Goal: Task Accomplishment & Management: Use online tool/utility

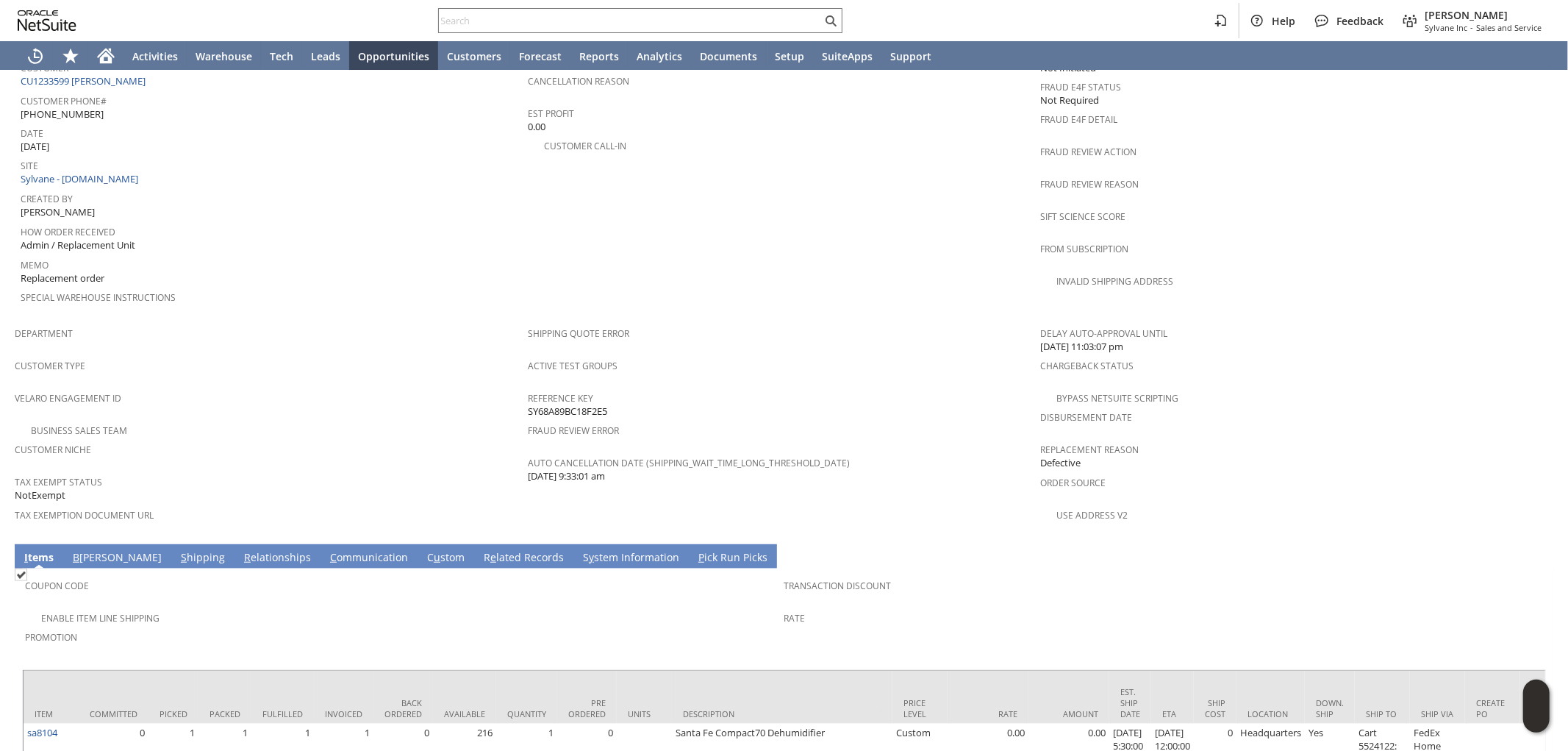
scroll to position [733, 0]
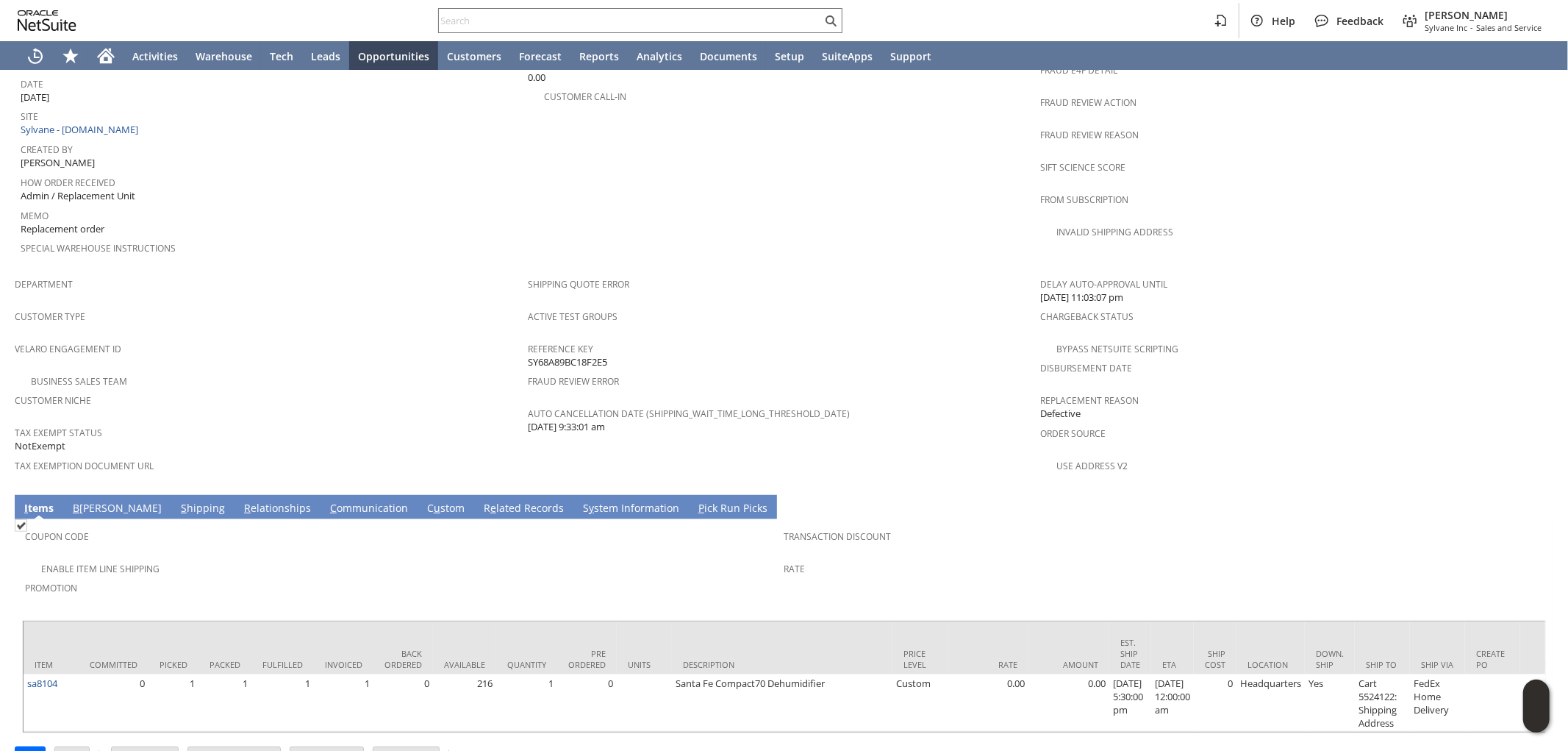
click at [177, 501] on link "S hipping" at bounding box center [202, 508] width 52 height 17
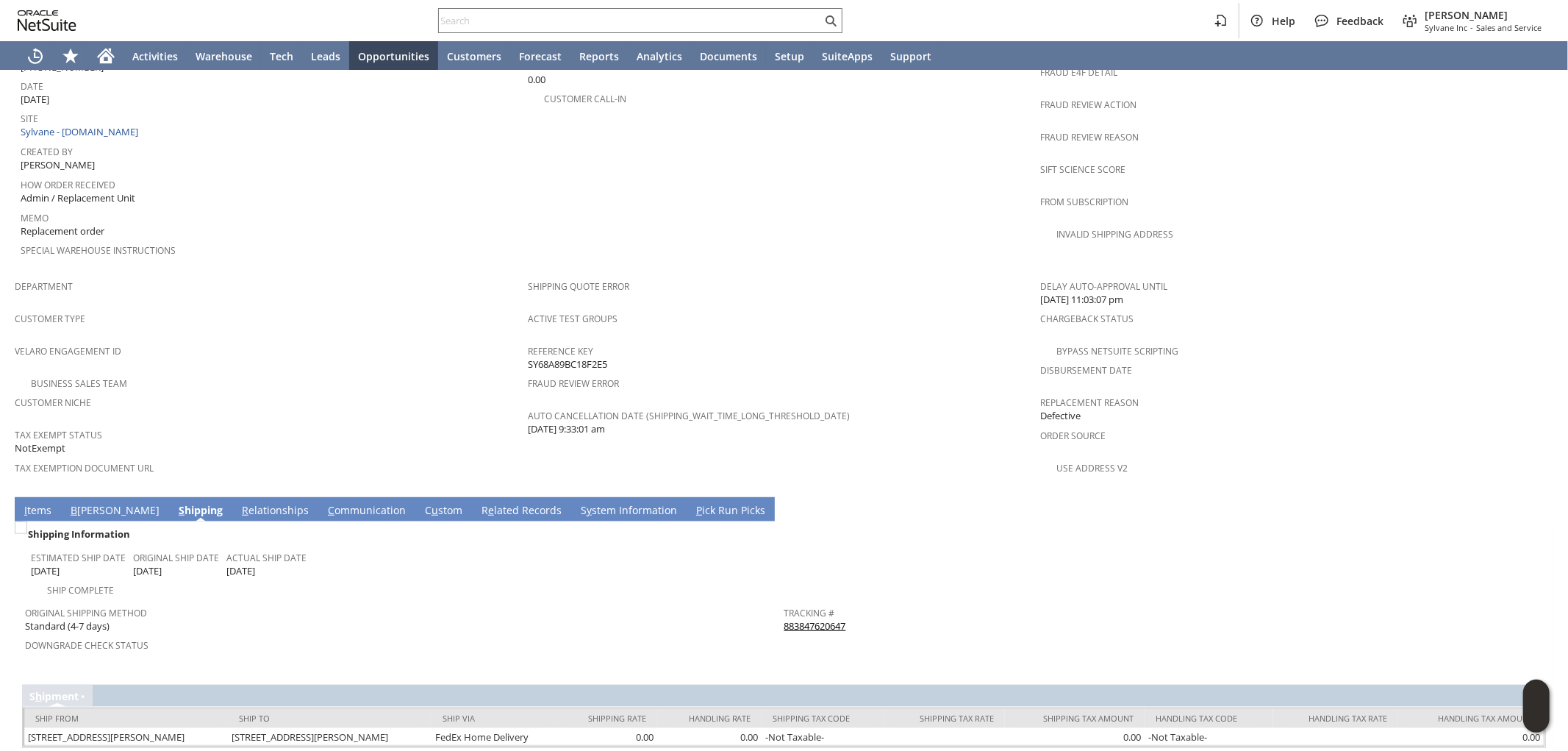
click at [806, 619] on link "883847620647" at bounding box center [814, 626] width 62 height 14
click at [35, 503] on link "I tems" at bounding box center [37, 510] width 34 height 17
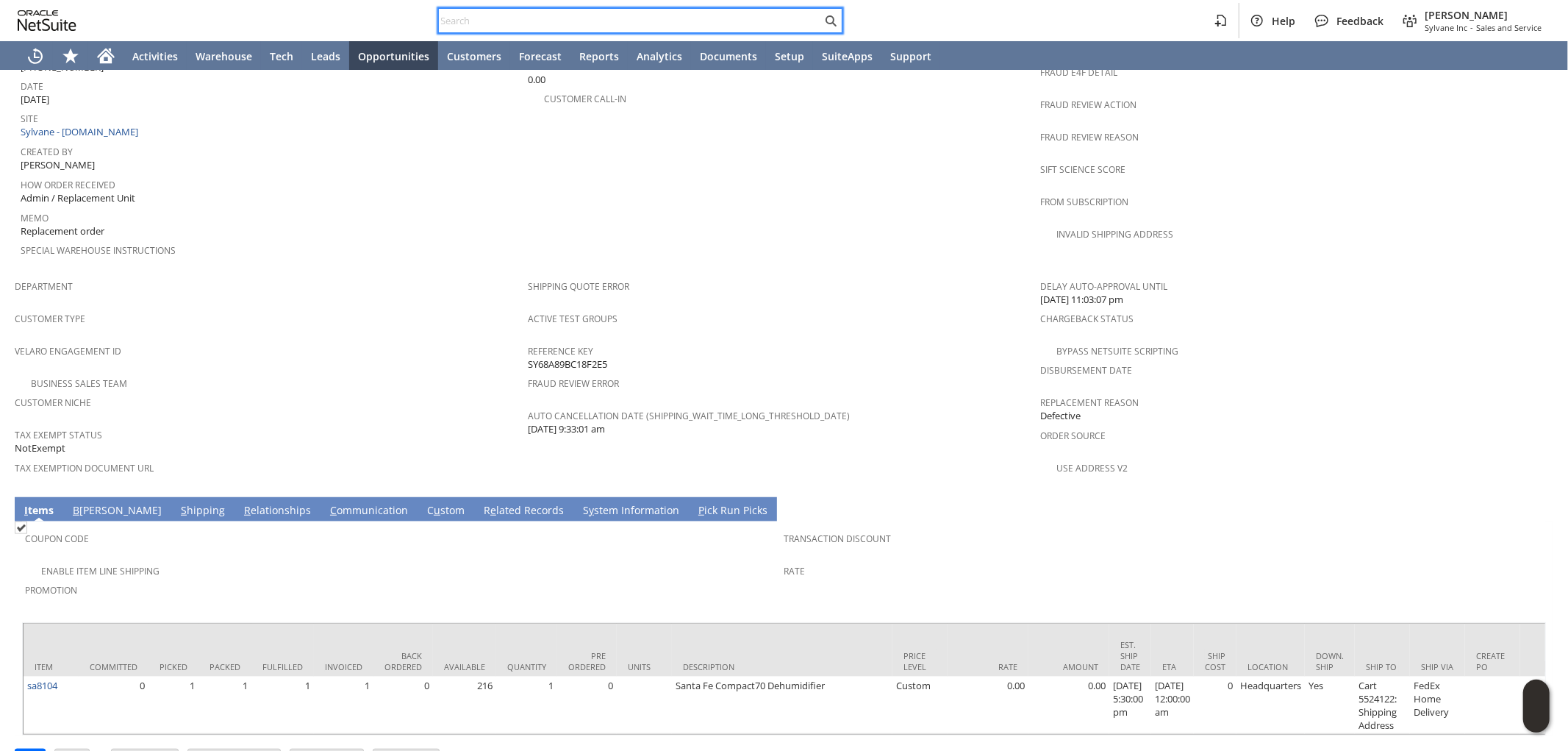
click at [622, 23] on input "text" at bounding box center [631, 21] width 383 height 18
paste input "3528711300"
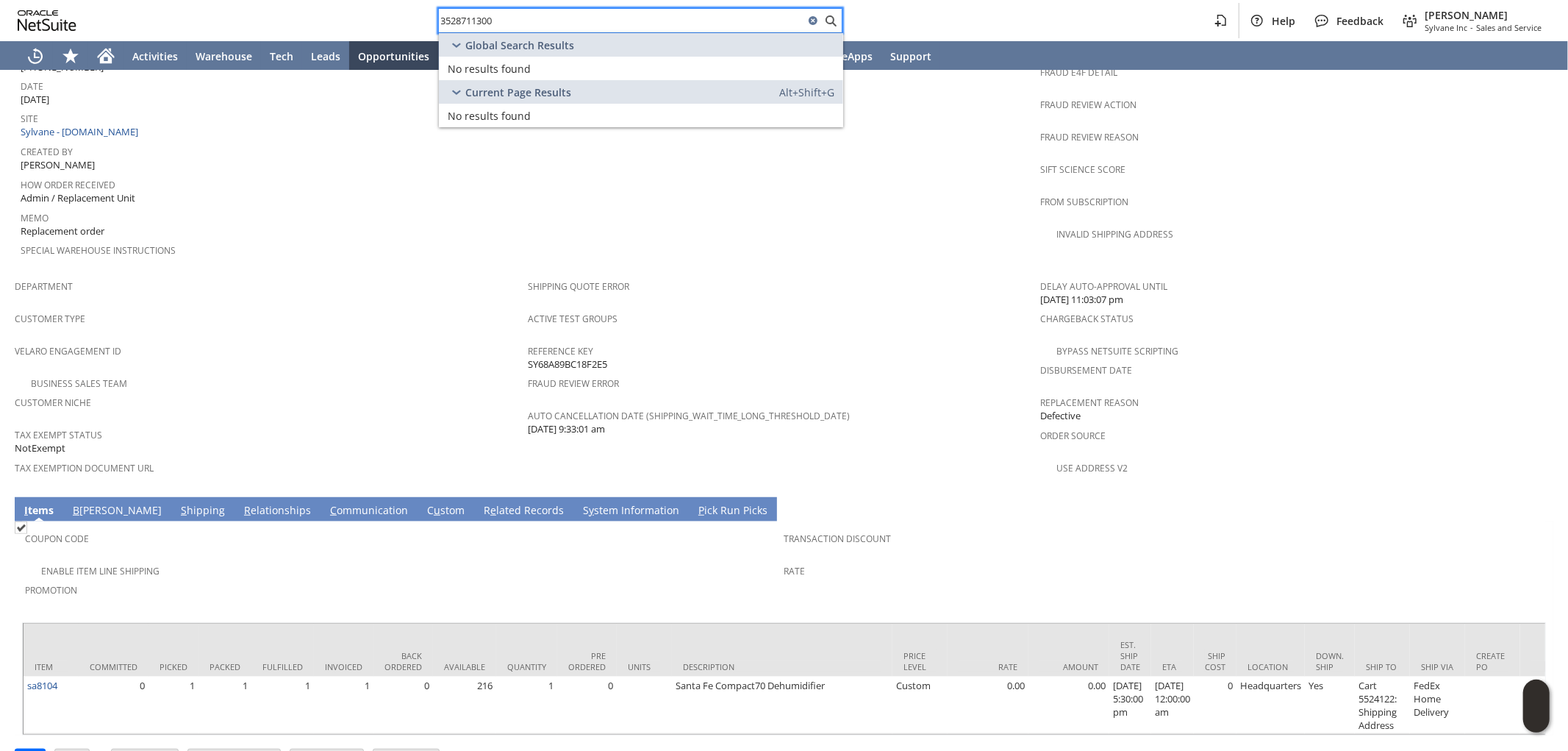
drag, startPoint x: 686, startPoint y: 20, endPoint x: 277, endPoint y: -9, distance: 410.0
click at [277, 0] on html "3528711300 Help Feedback Mark Neri Sylvane Inc - Sales and Service Activities W…" at bounding box center [784, 376] width 1568 height 751
paste input "fr16124"
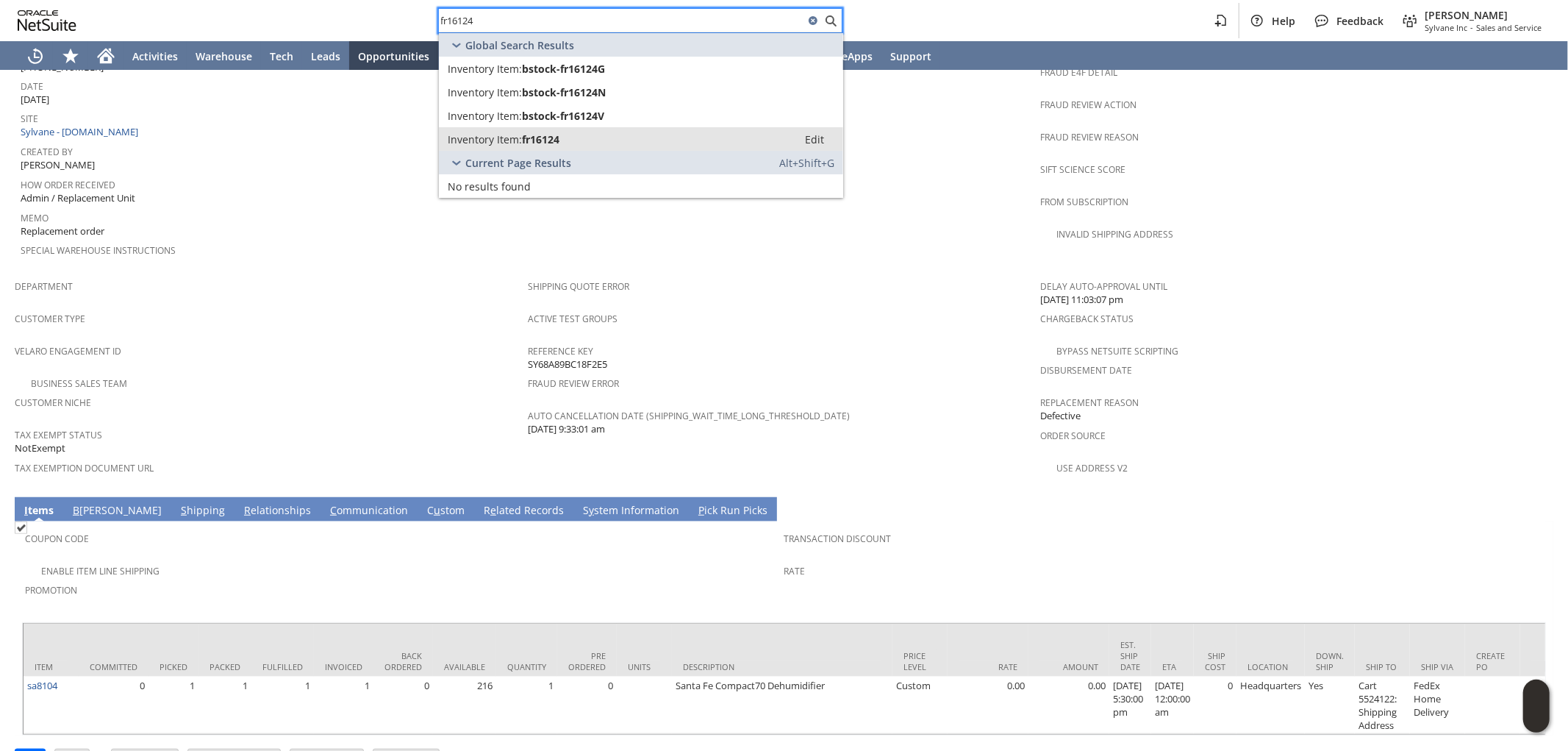
type input "fr16124"
click at [569, 132] on div "Inventory Item: fr16124" at bounding box center [618, 139] width 341 height 14
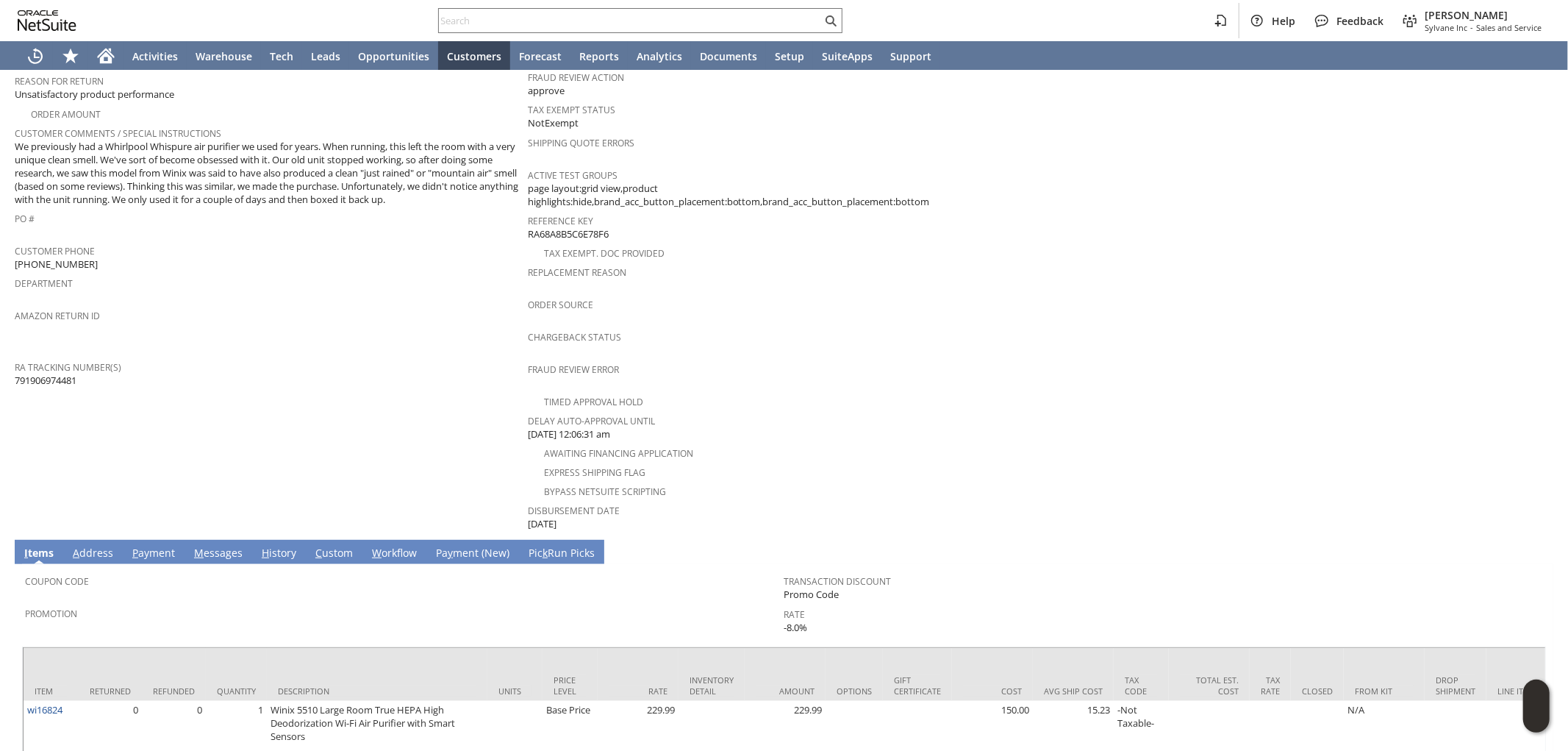
scroll to position [334, 0]
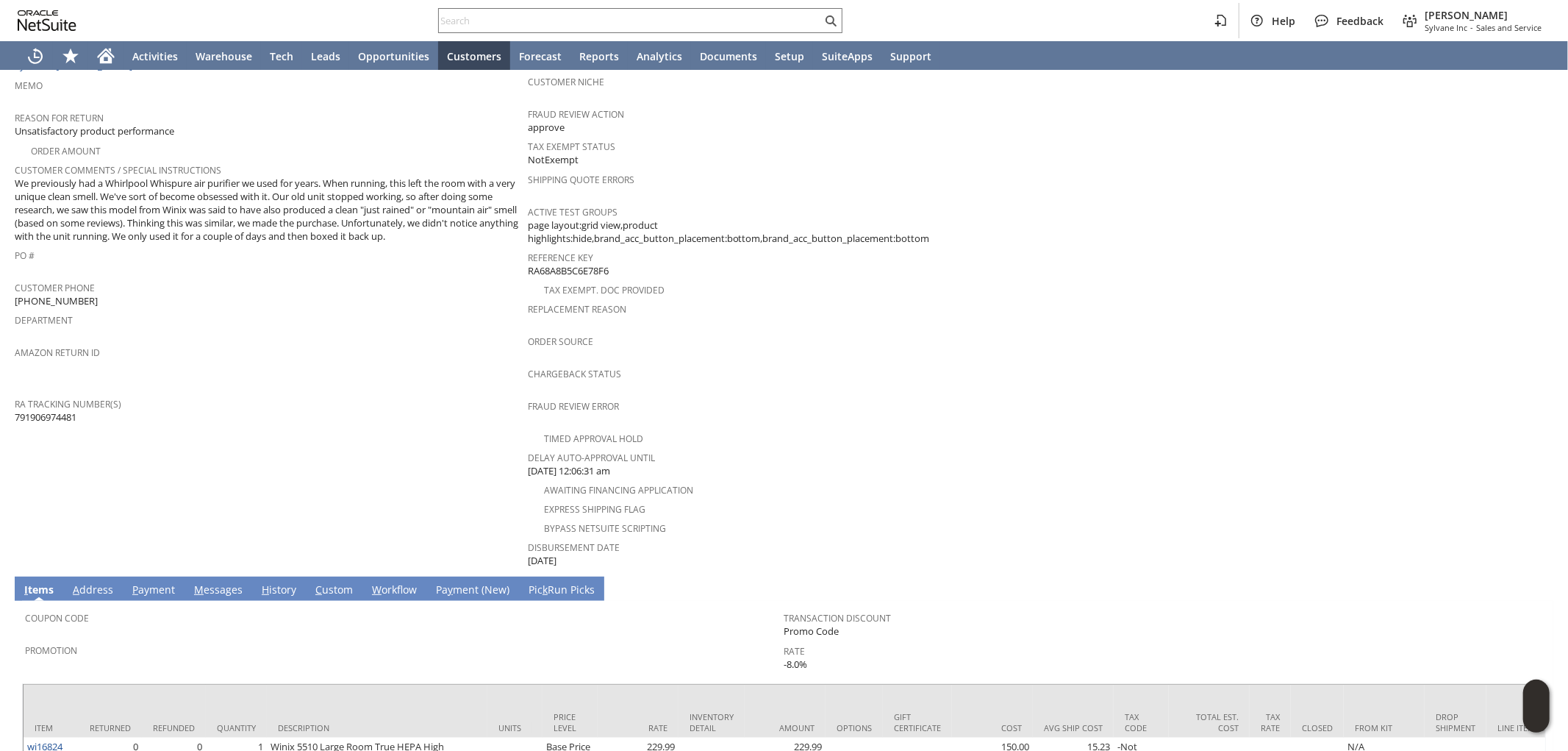
drag, startPoint x: 81, startPoint y: 398, endPoint x: 24, endPoint y: 395, distance: 57.1
click at [20, 395] on div "RA Tracking Number(s) 791906974481" at bounding box center [267, 409] width 505 height 31
copy span "91906974481"
click at [657, 20] on input "text" at bounding box center [631, 21] width 383 height 18
paste input "RA89290"
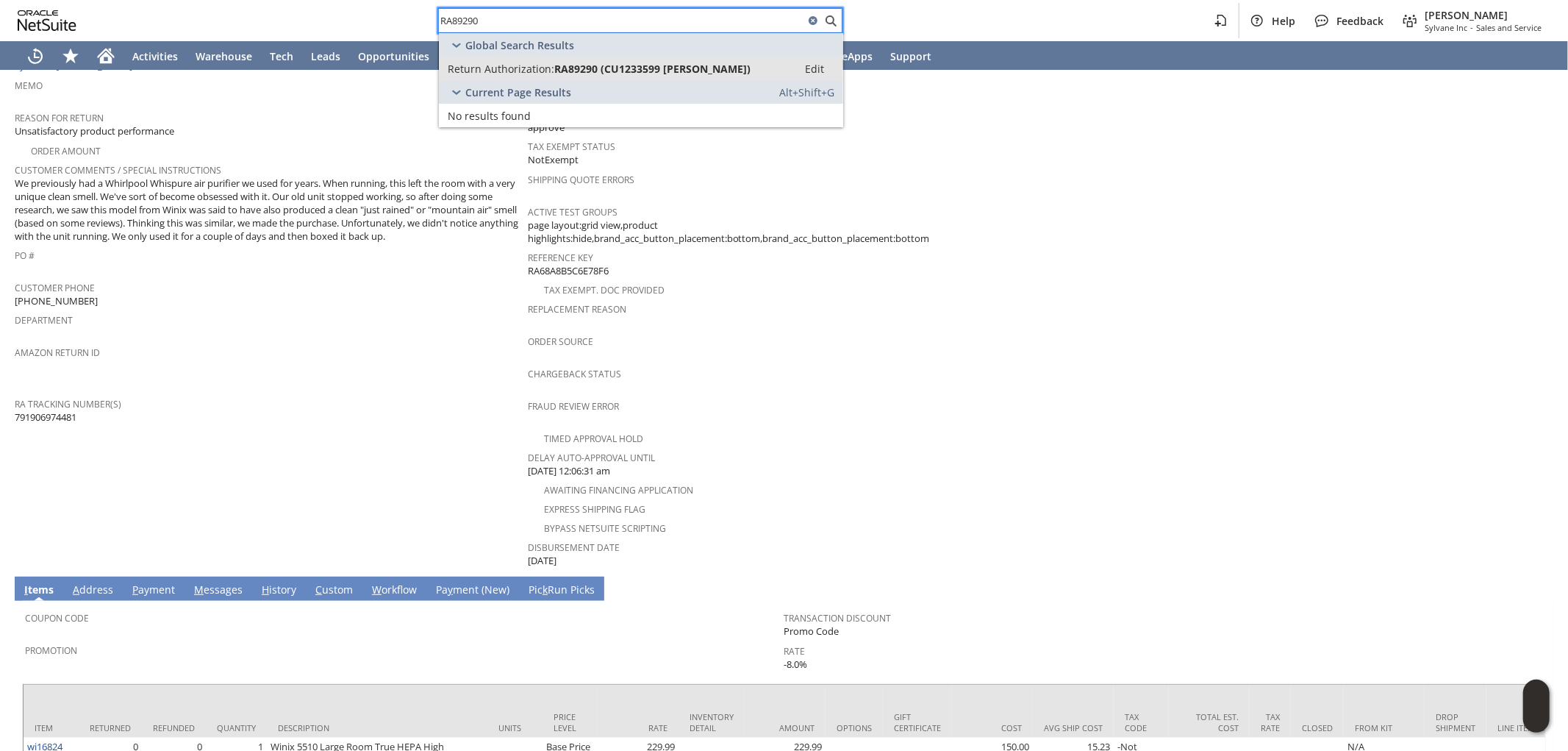
type input "RA89290"
click at [658, 73] on span "RA89290 (CU1233599 Elena M Penny)" at bounding box center [652, 68] width 196 height 14
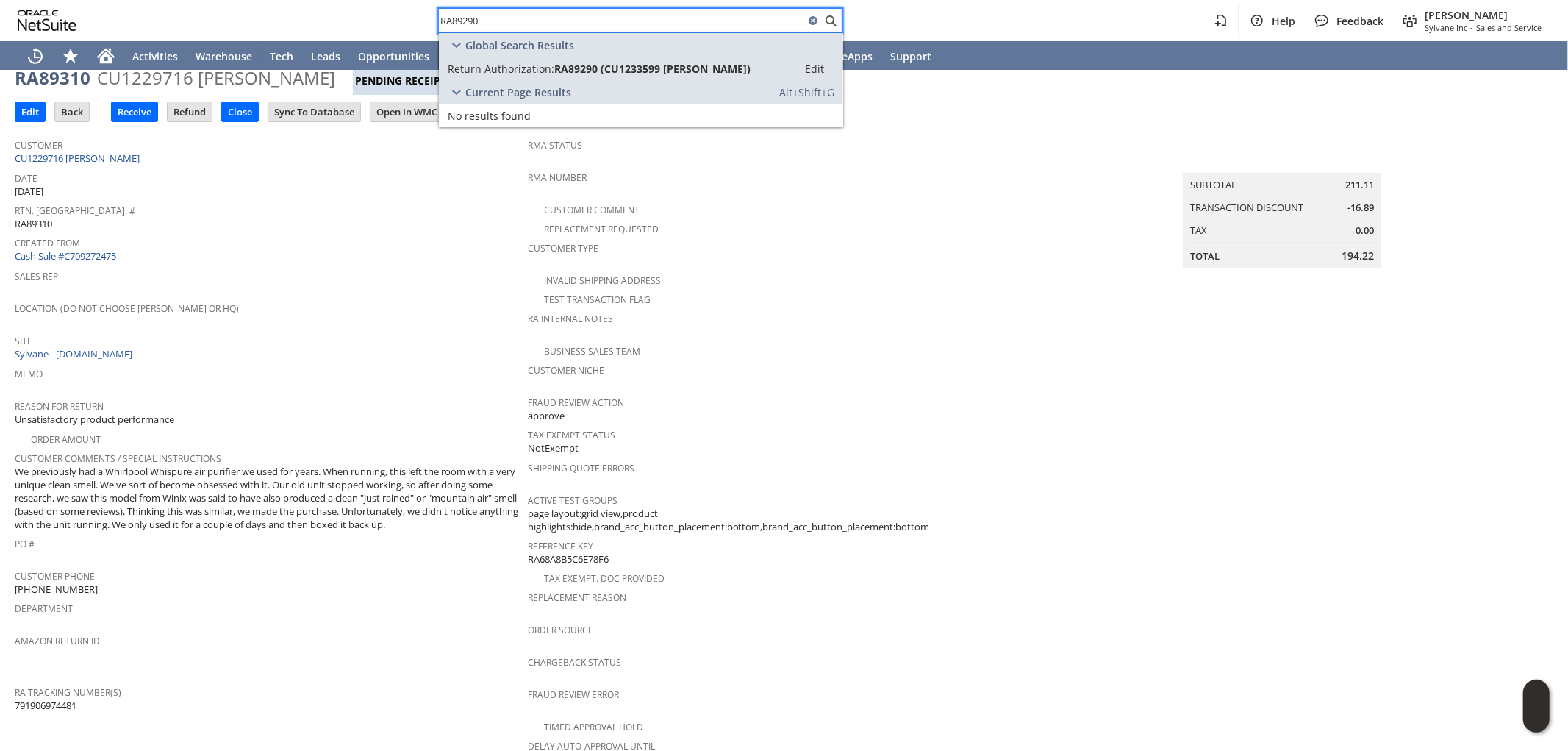
scroll to position [0, 0]
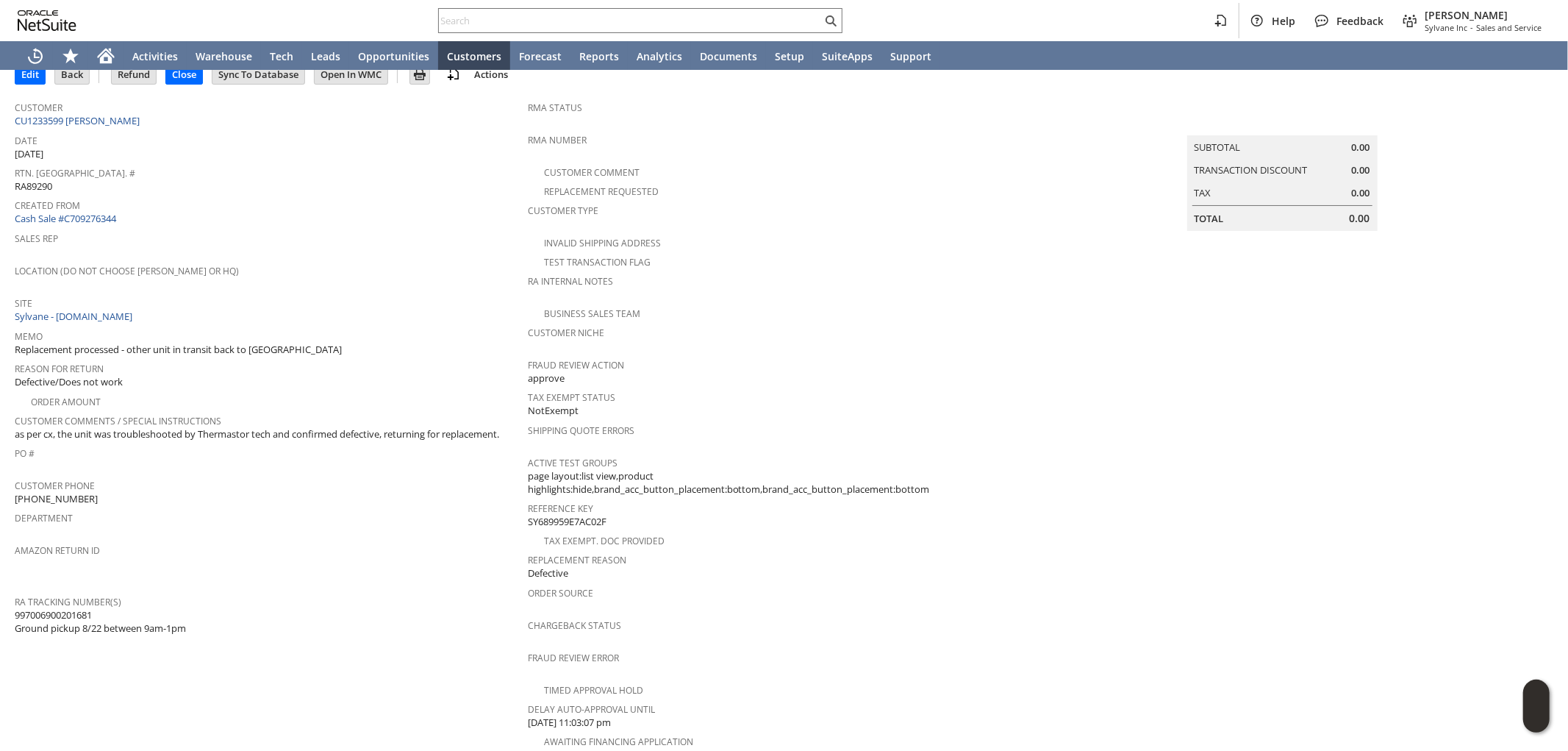
scroll to position [75, 0]
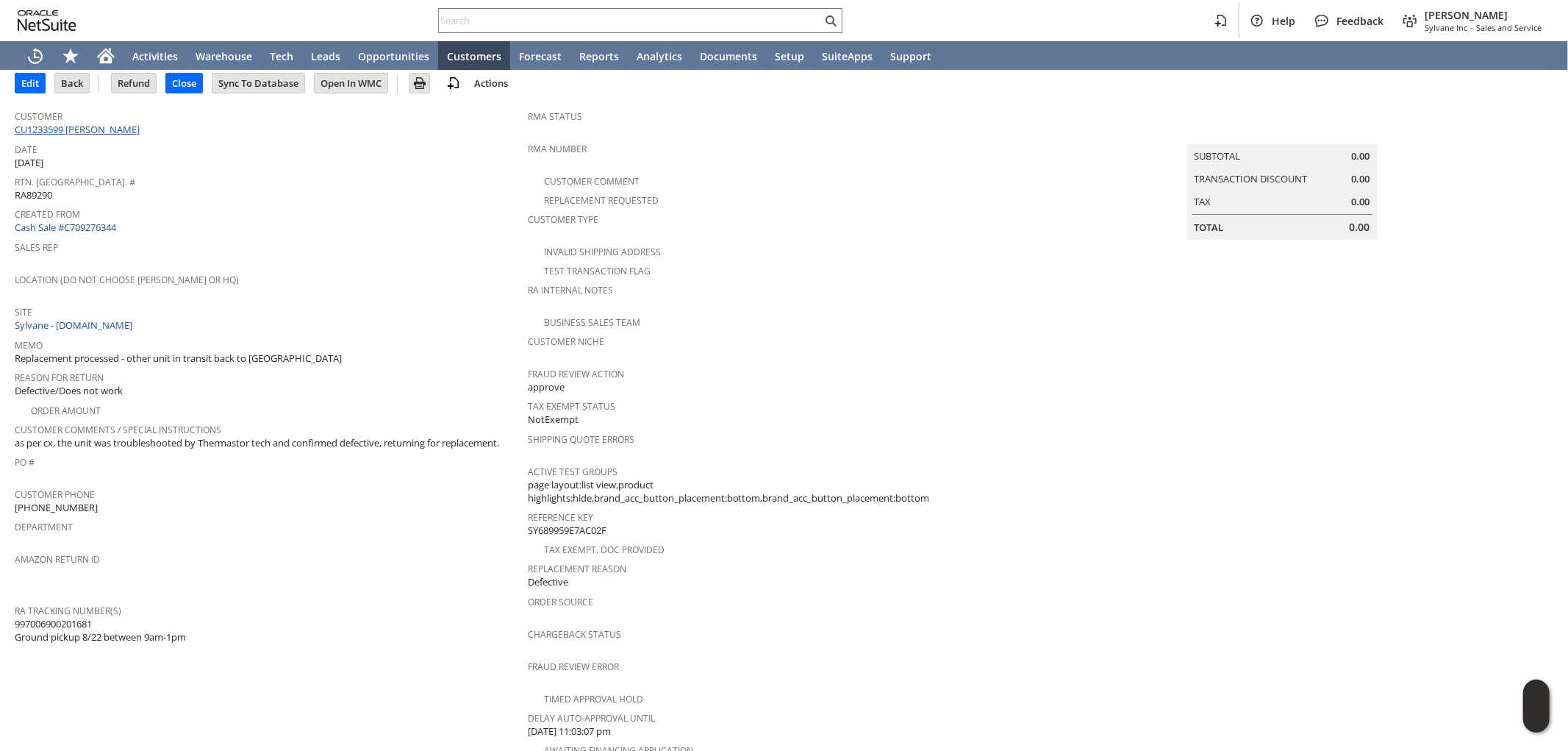
click at [101, 123] on link "CU1233599 [PERSON_NAME]" at bounding box center [79, 130] width 129 height 14
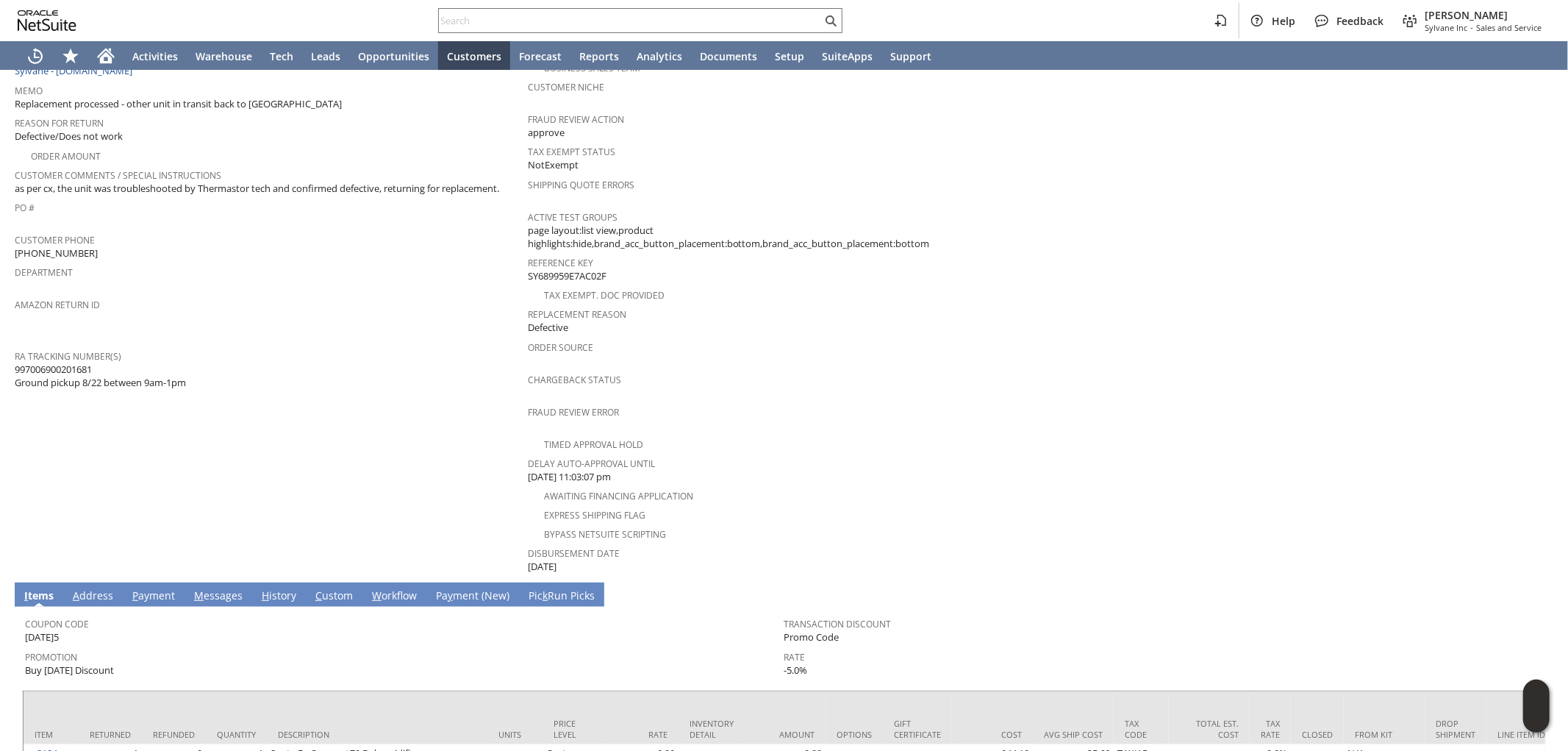
scroll to position [401, 0]
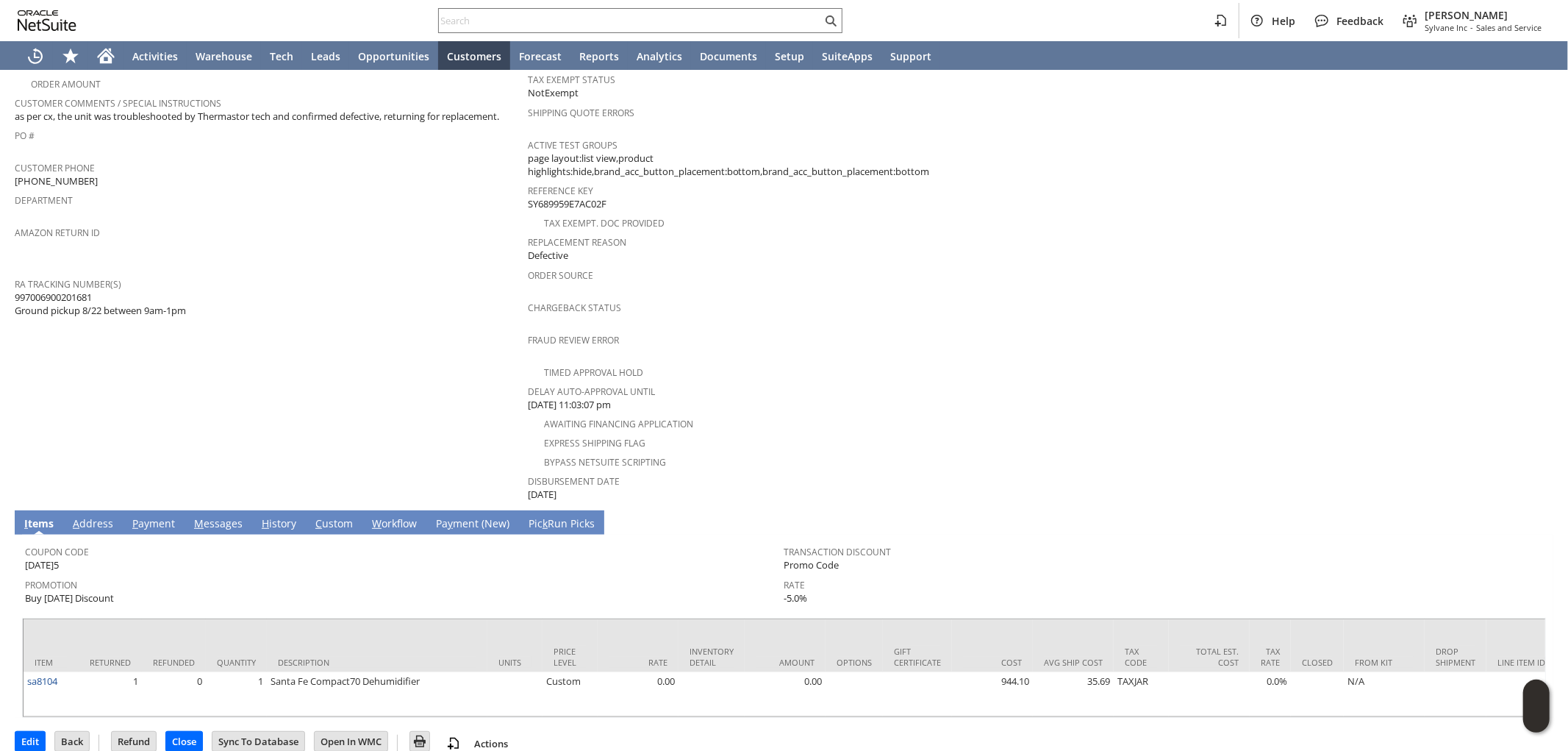
click at [273, 516] on link "H istory" at bounding box center [279, 524] width 42 height 17
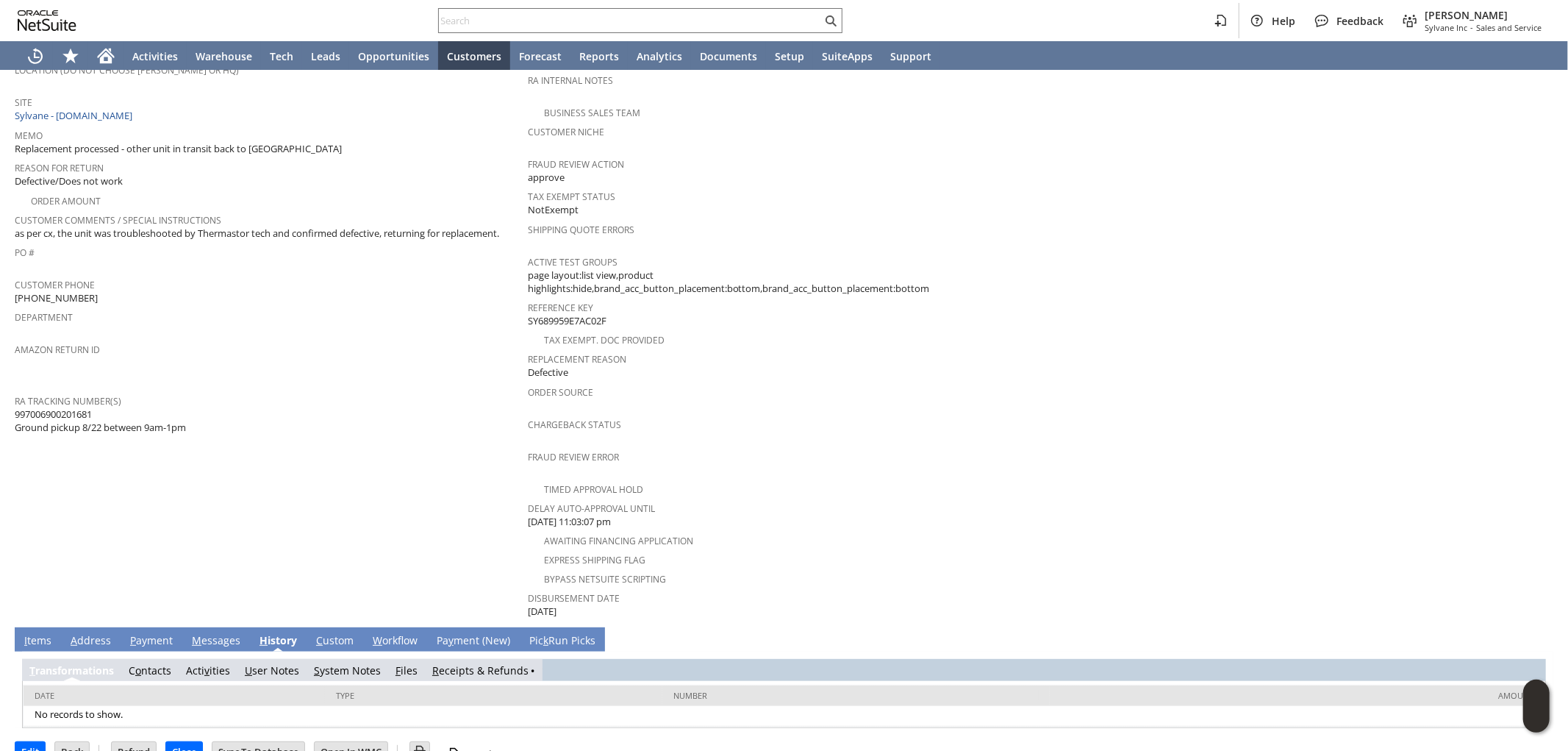
scroll to position [0, 0]
click at [342, 663] on link "S ystem Notes" at bounding box center [347, 670] width 66 height 14
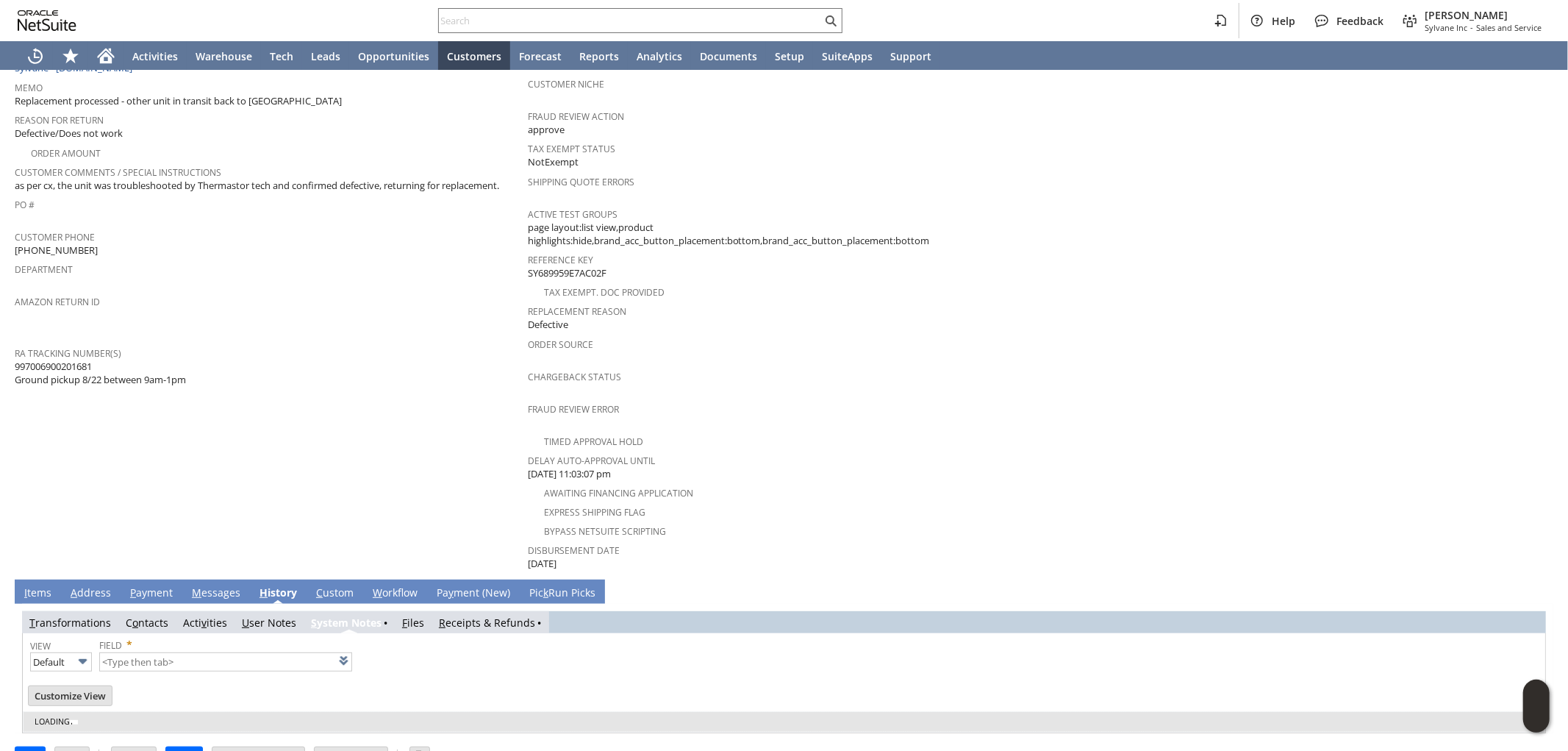
scroll to position [335, 0]
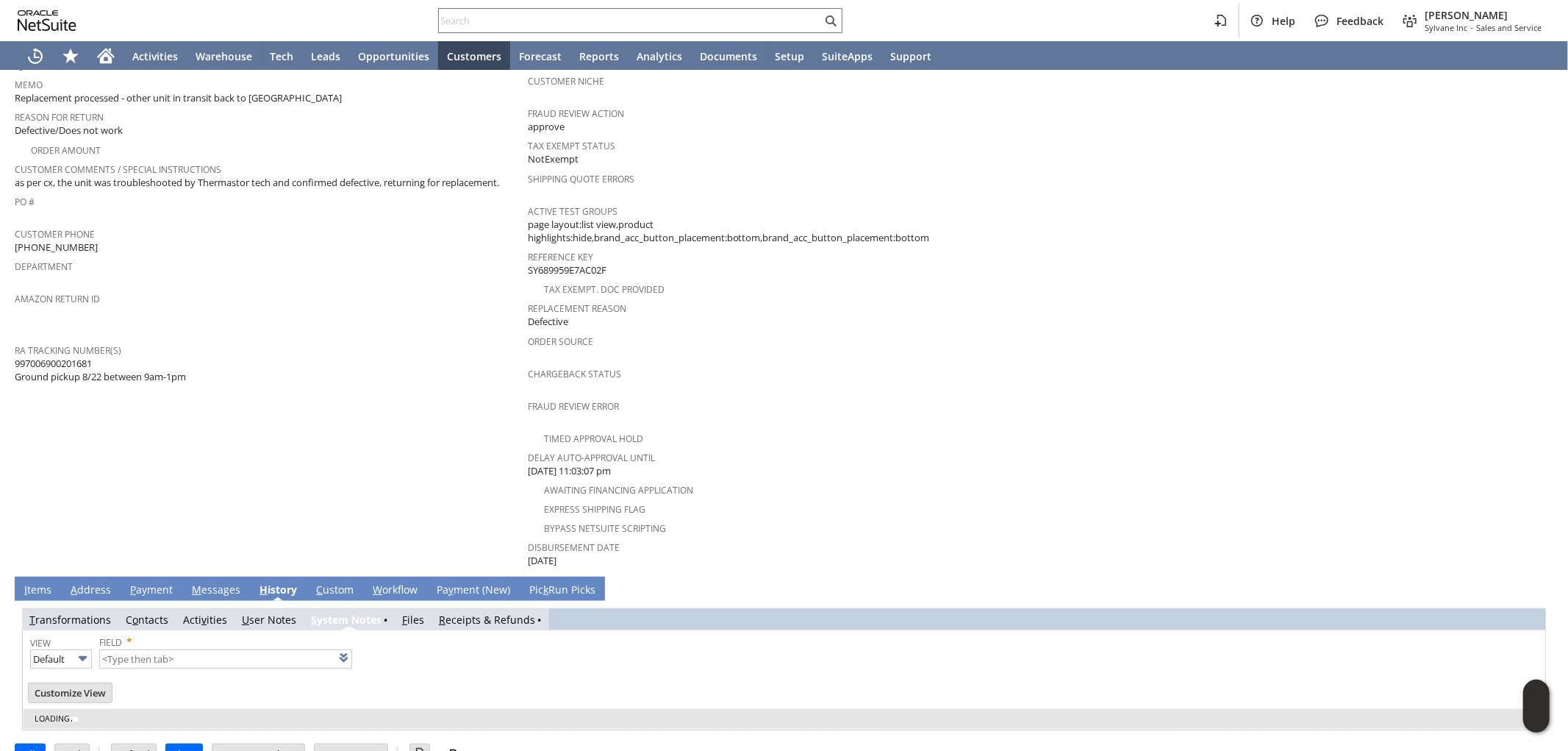
type input "1 to 25 of 83"
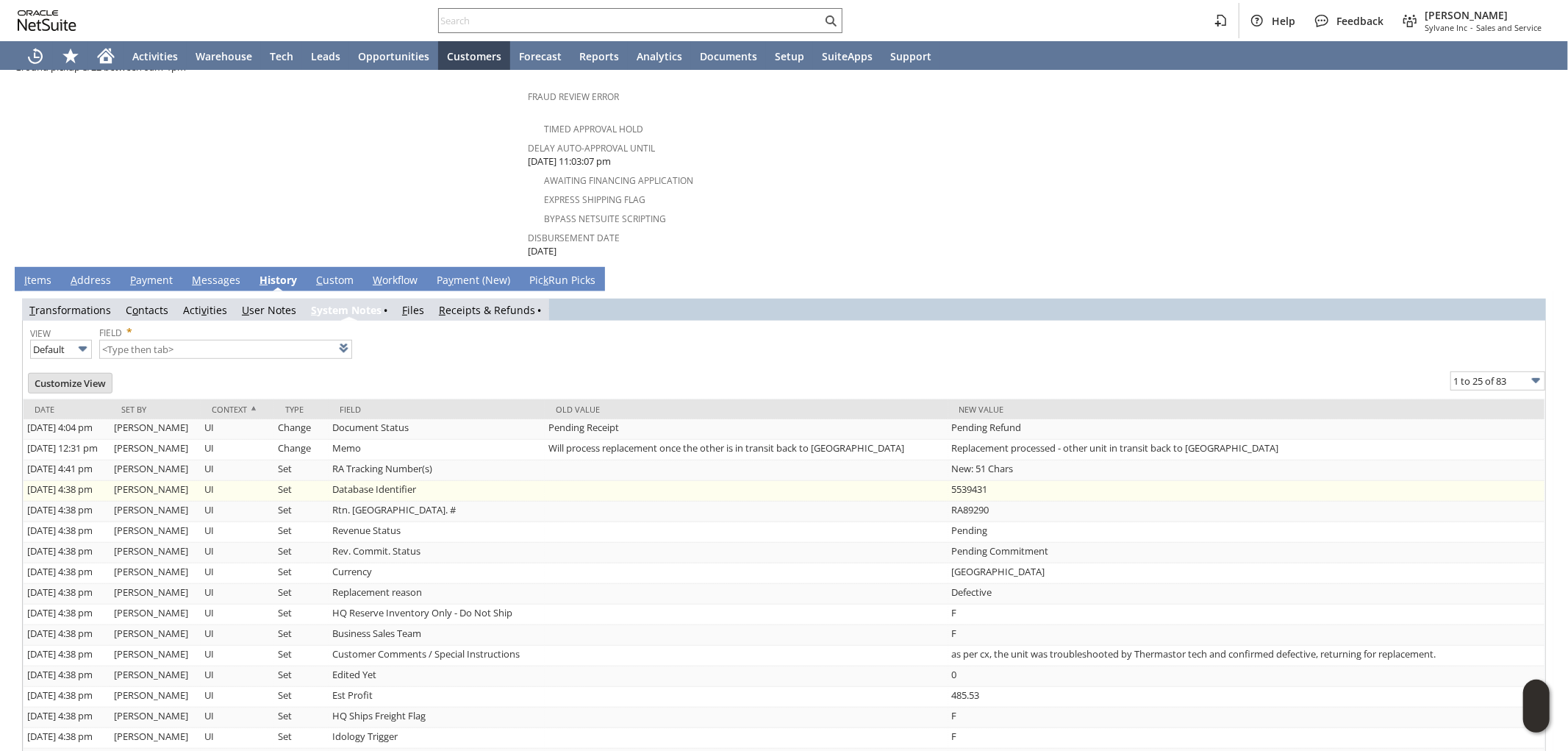
scroll to position [605, 0]
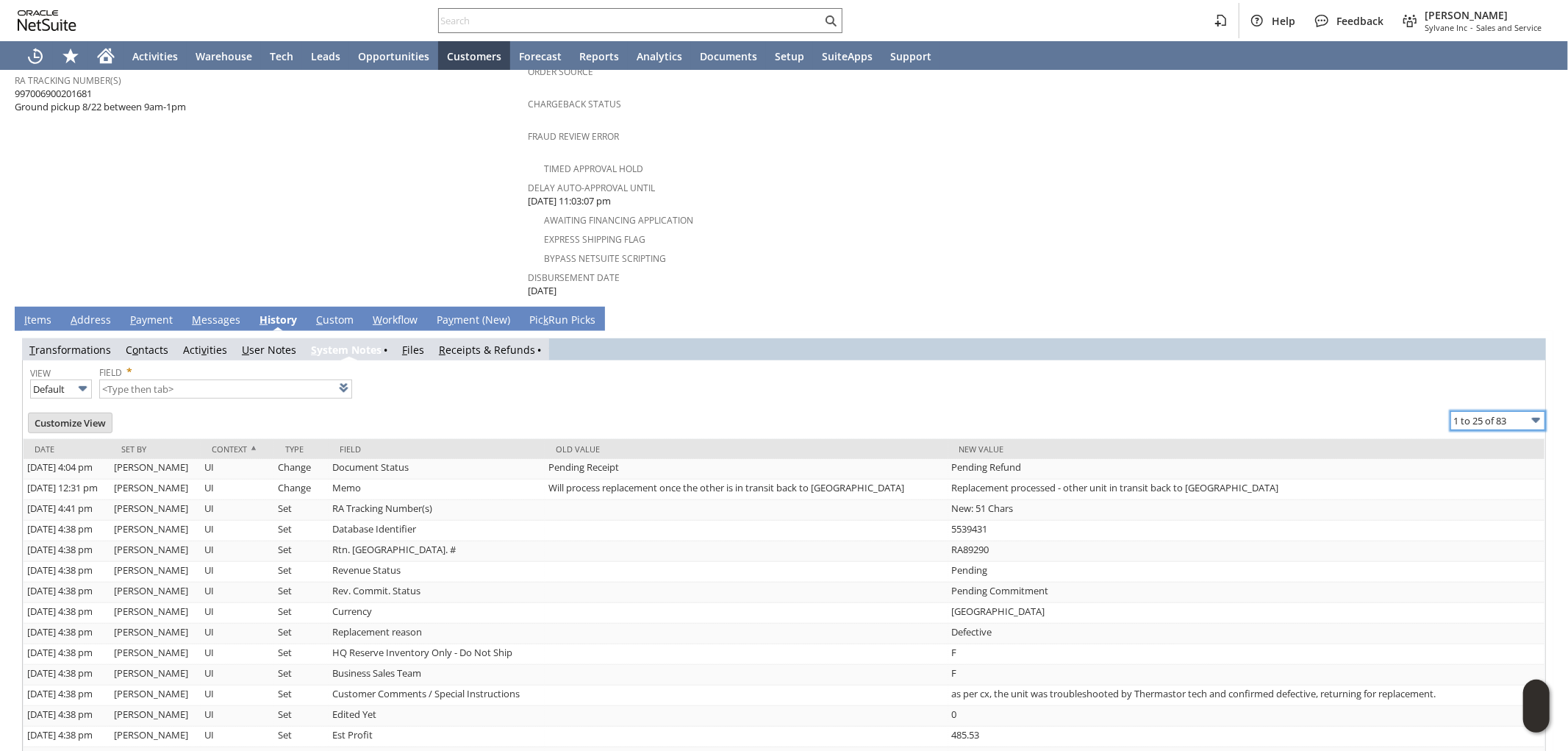
click at [1485, 411] on input "1 to 25 of 83" at bounding box center [1497, 420] width 95 height 20
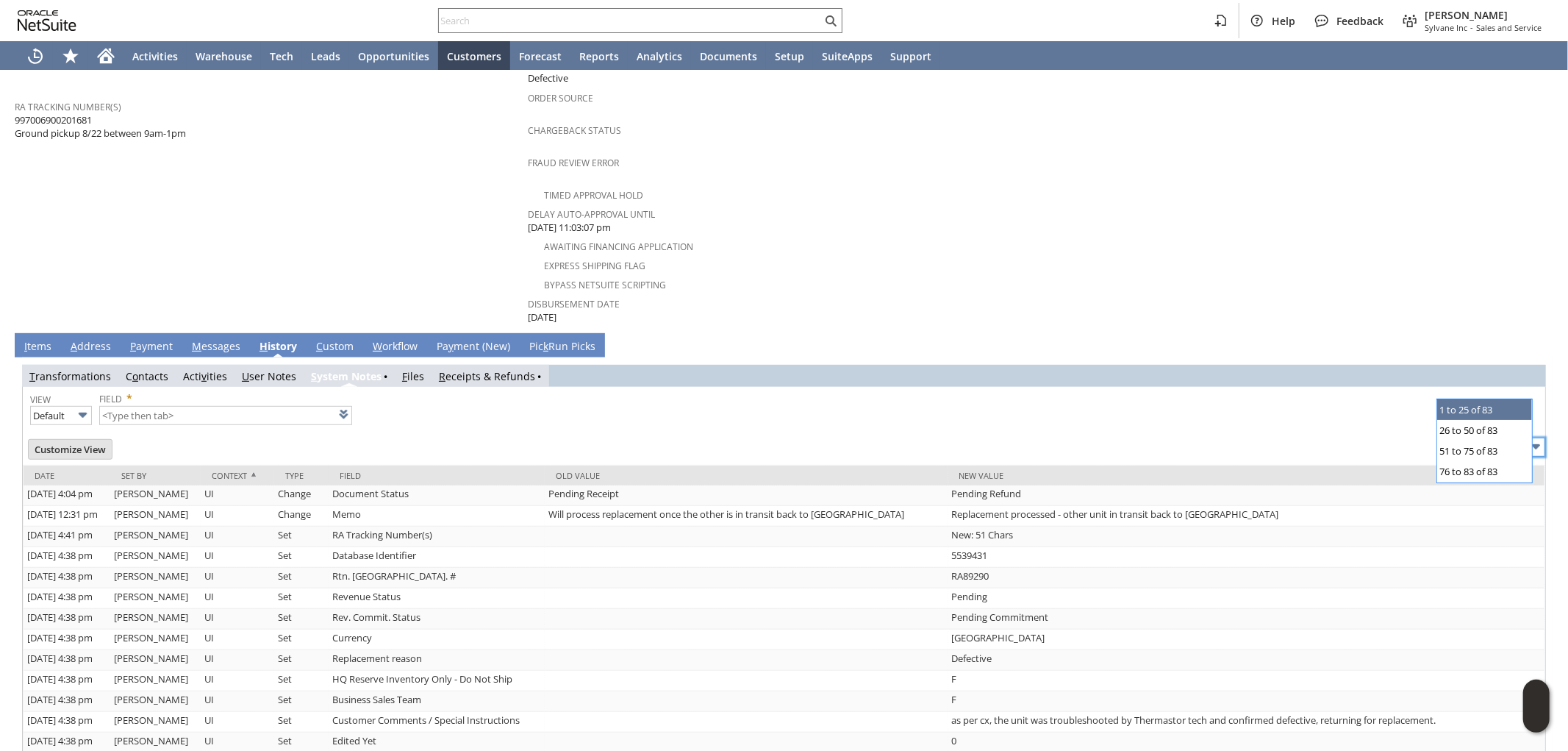
scroll to position [523, 0]
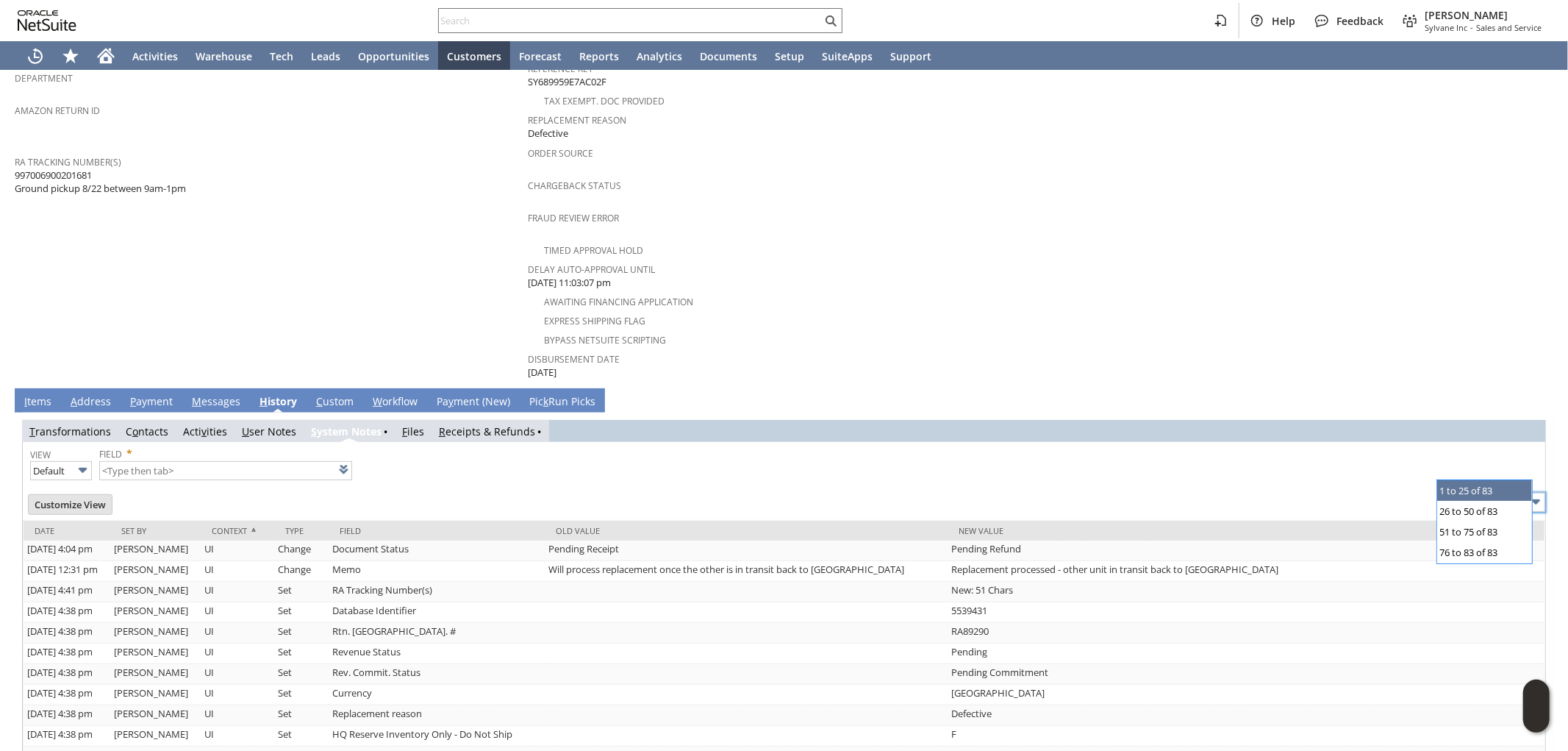
click at [37, 394] on link "I tems" at bounding box center [37, 402] width 34 height 17
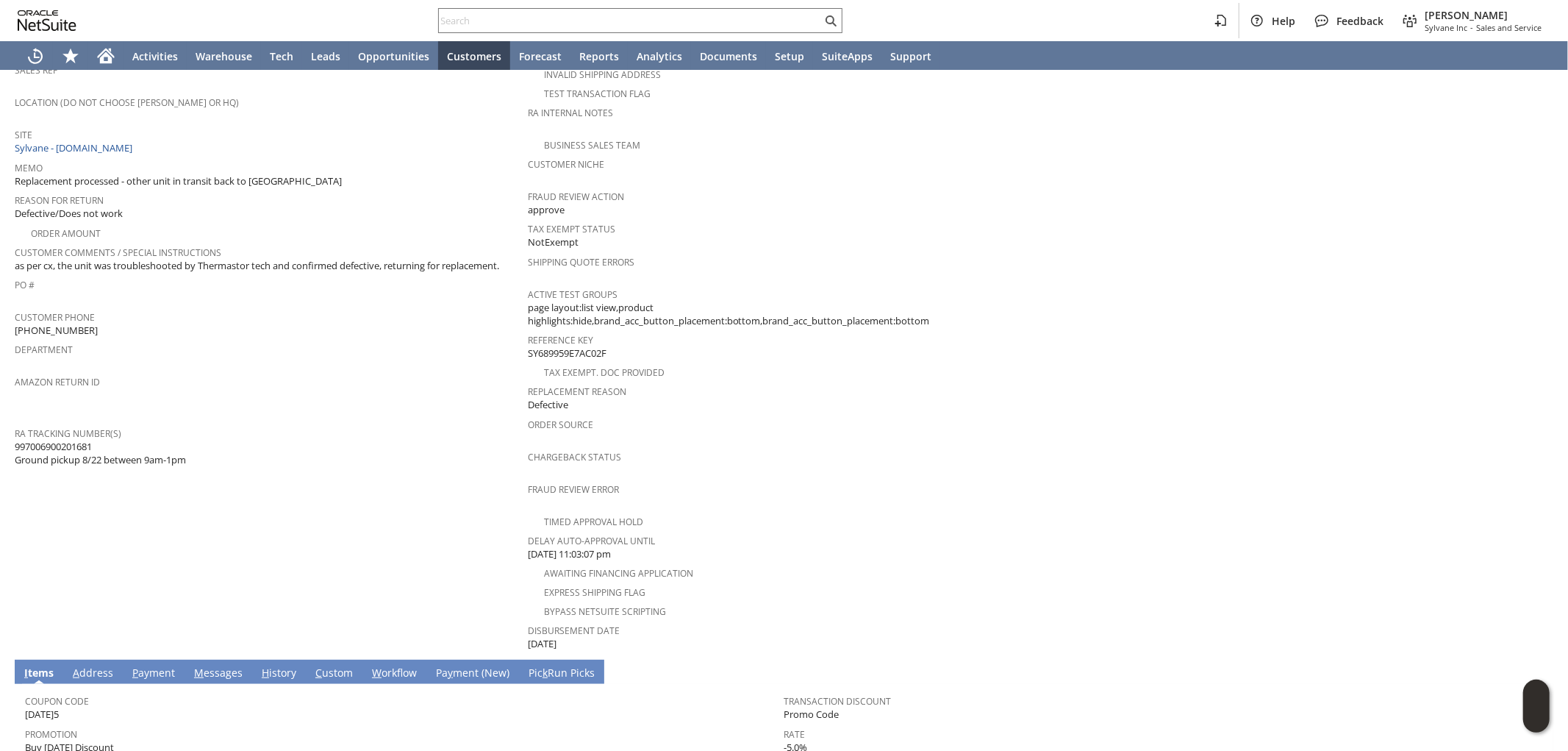
scroll to position [81, 0]
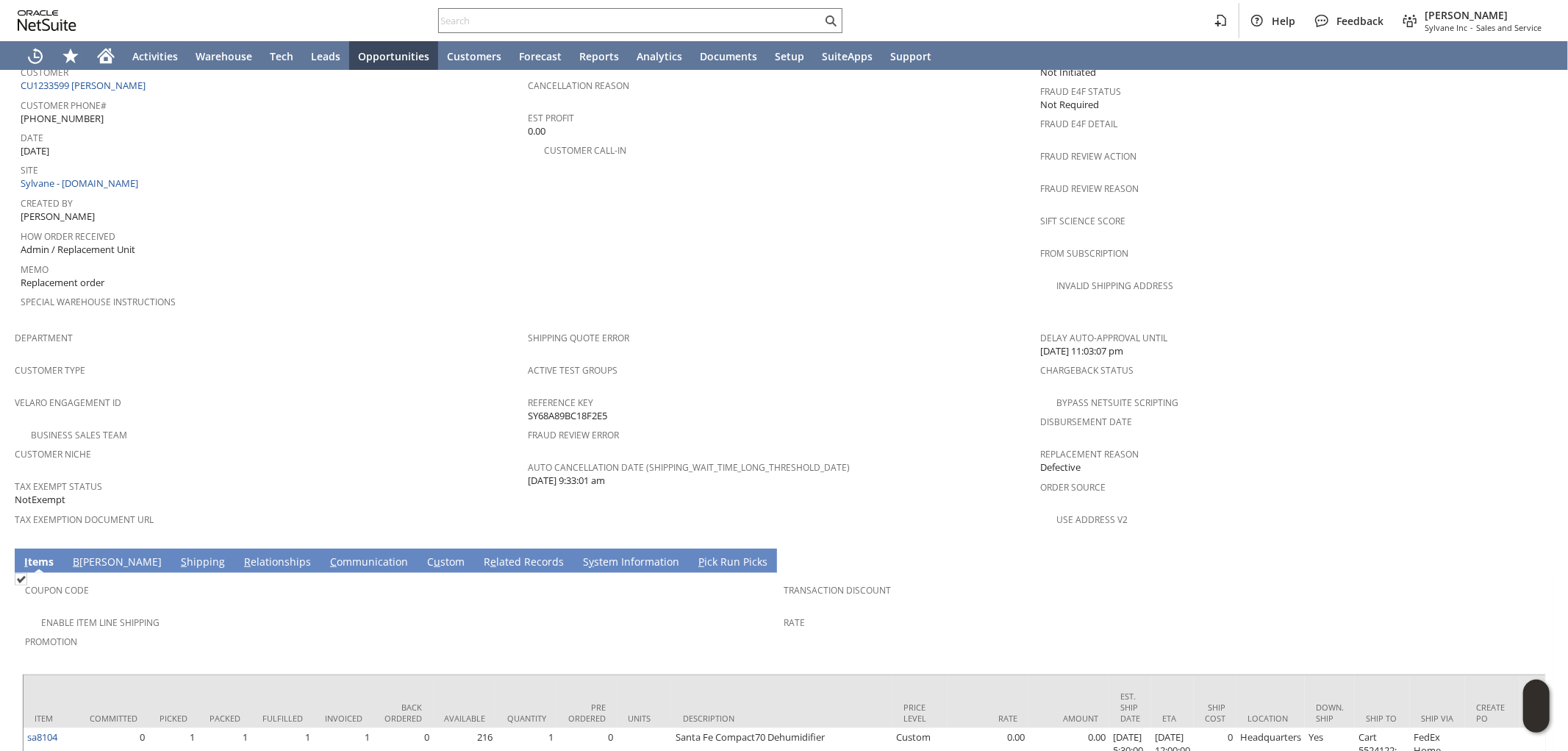
scroll to position [733, 0]
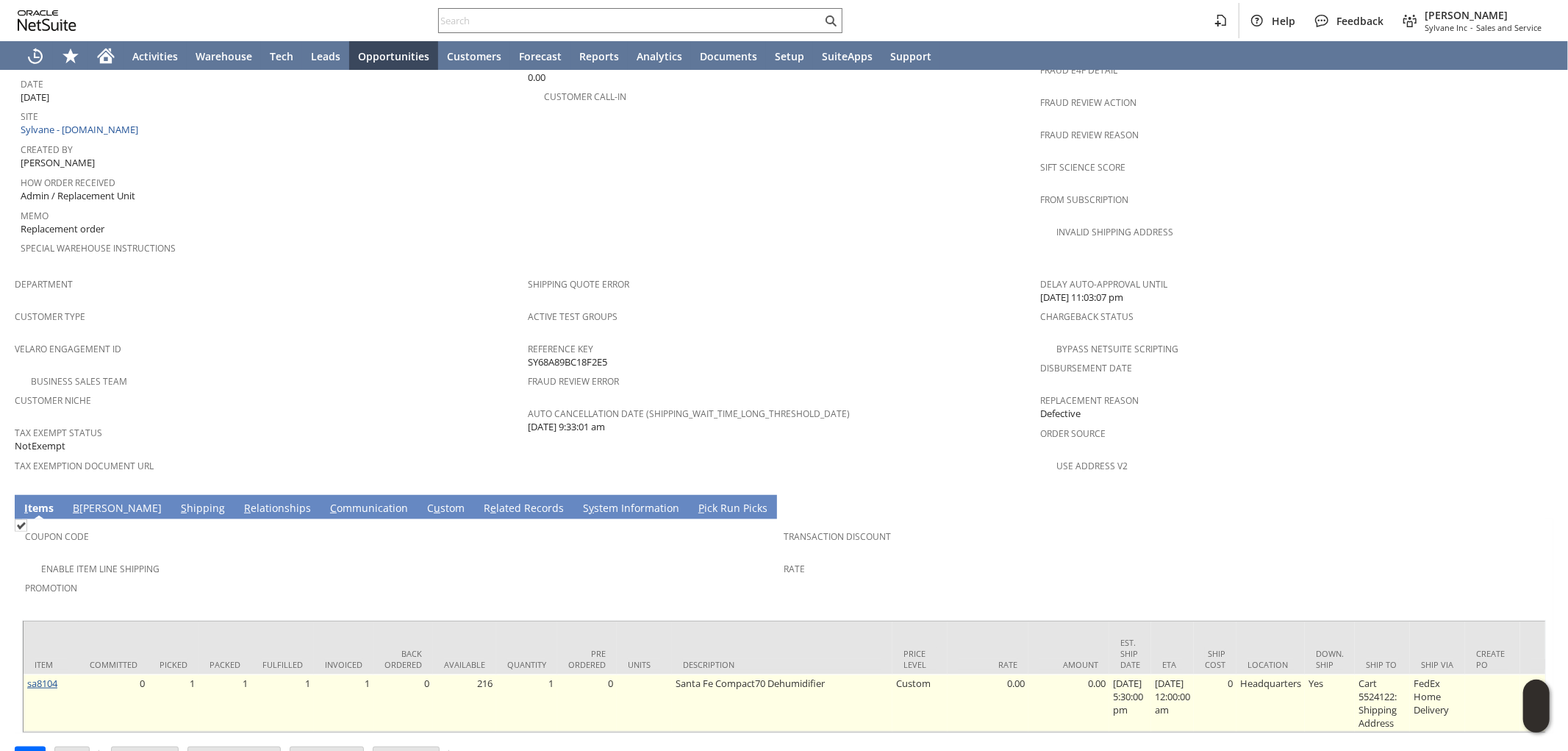
click at [44, 677] on link "sa8104" at bounding box center [42, 684] width 30 height 14
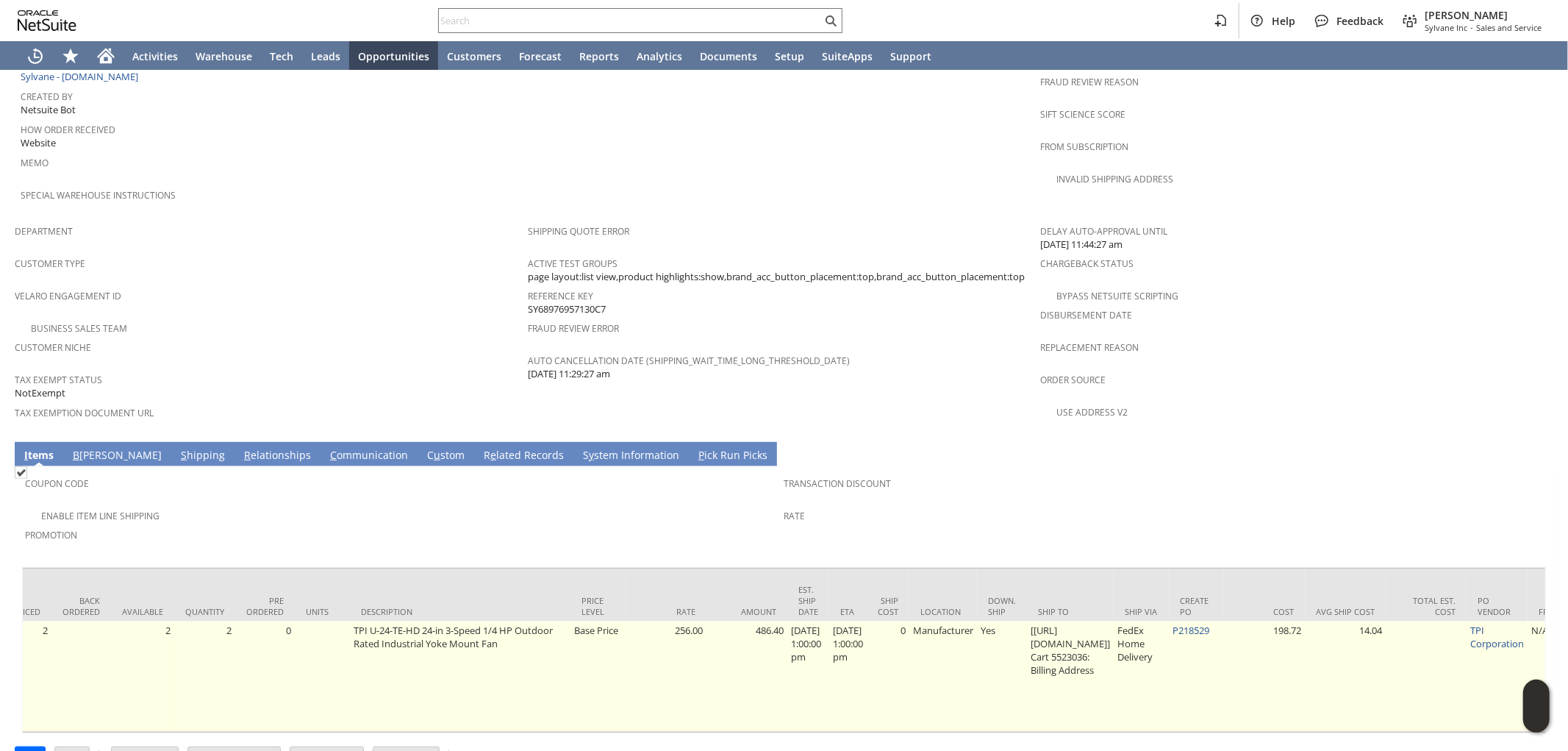
scroll to position [0, 339]
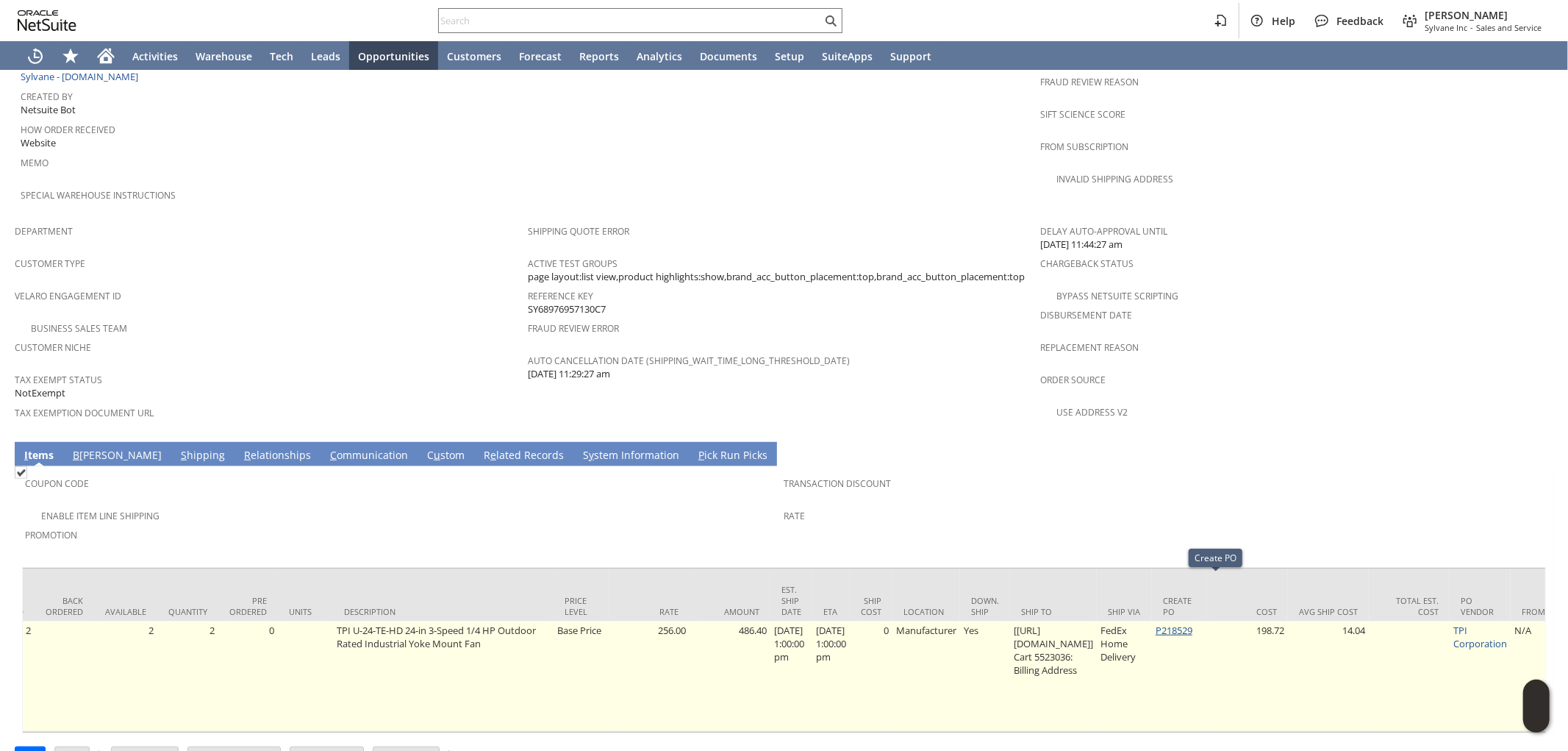
click at [1192, 624] on link "P218529" at bounding box center [1174, 631] width 37 height 14
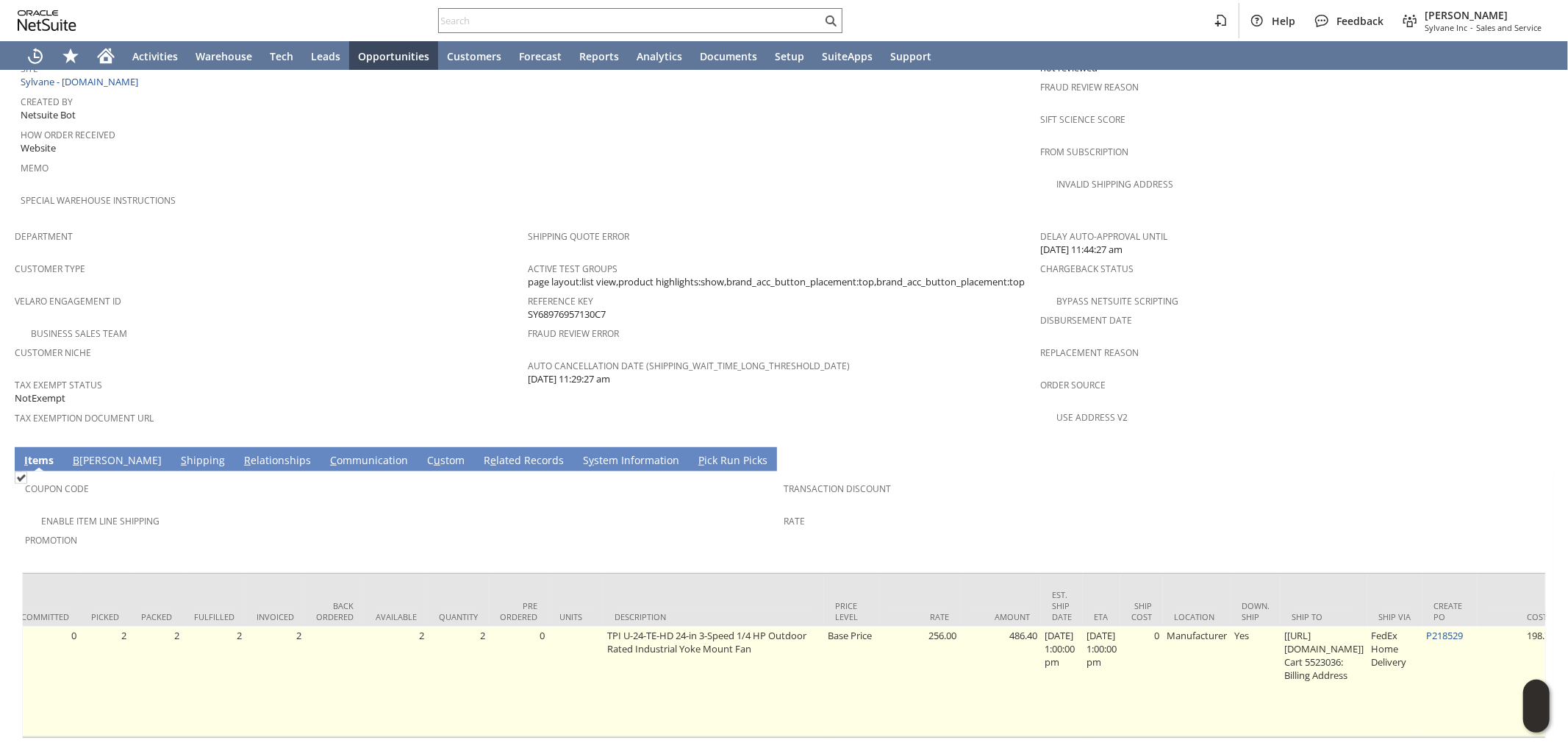
scroll to position [786, 0]
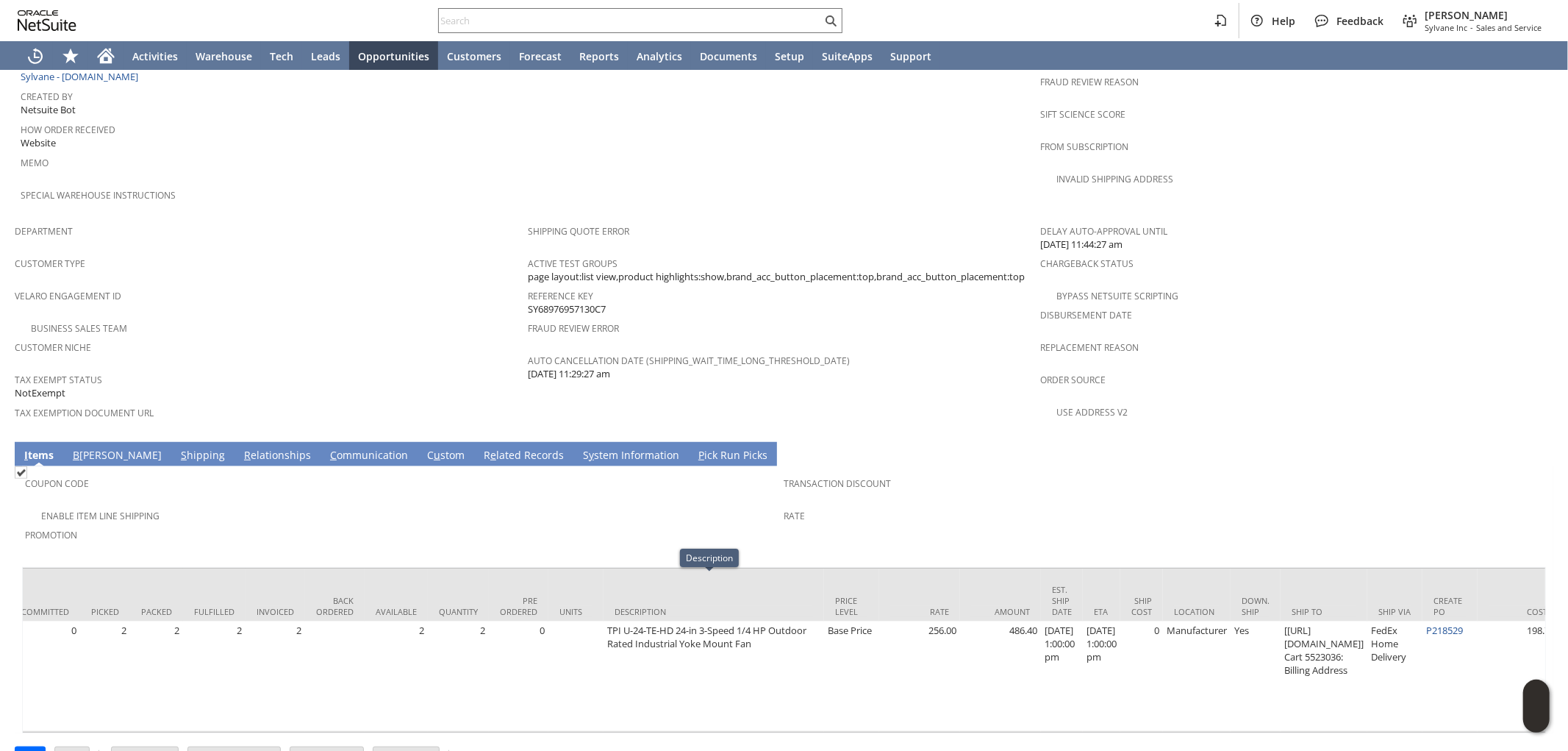
click at [483, 559] on div at bounding box center [784, 563] width 1524 height 8
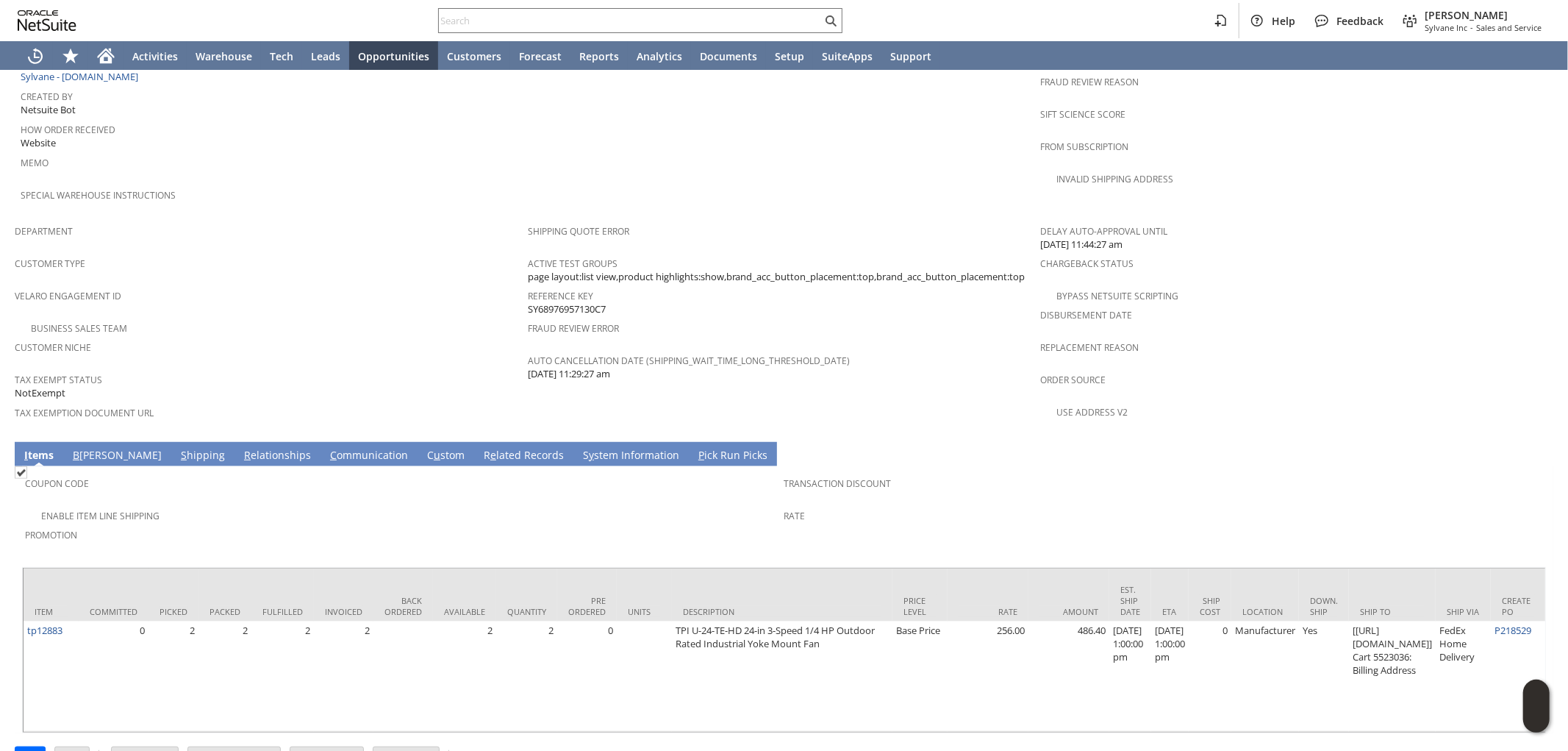
click at [513, 524] on span "Promotion" at bounding box center [401, 532] width 752 height 17
click at [91, 448] on link "B [PERSON_NAME]" at bounding box center [117, 456] width 96 height 17
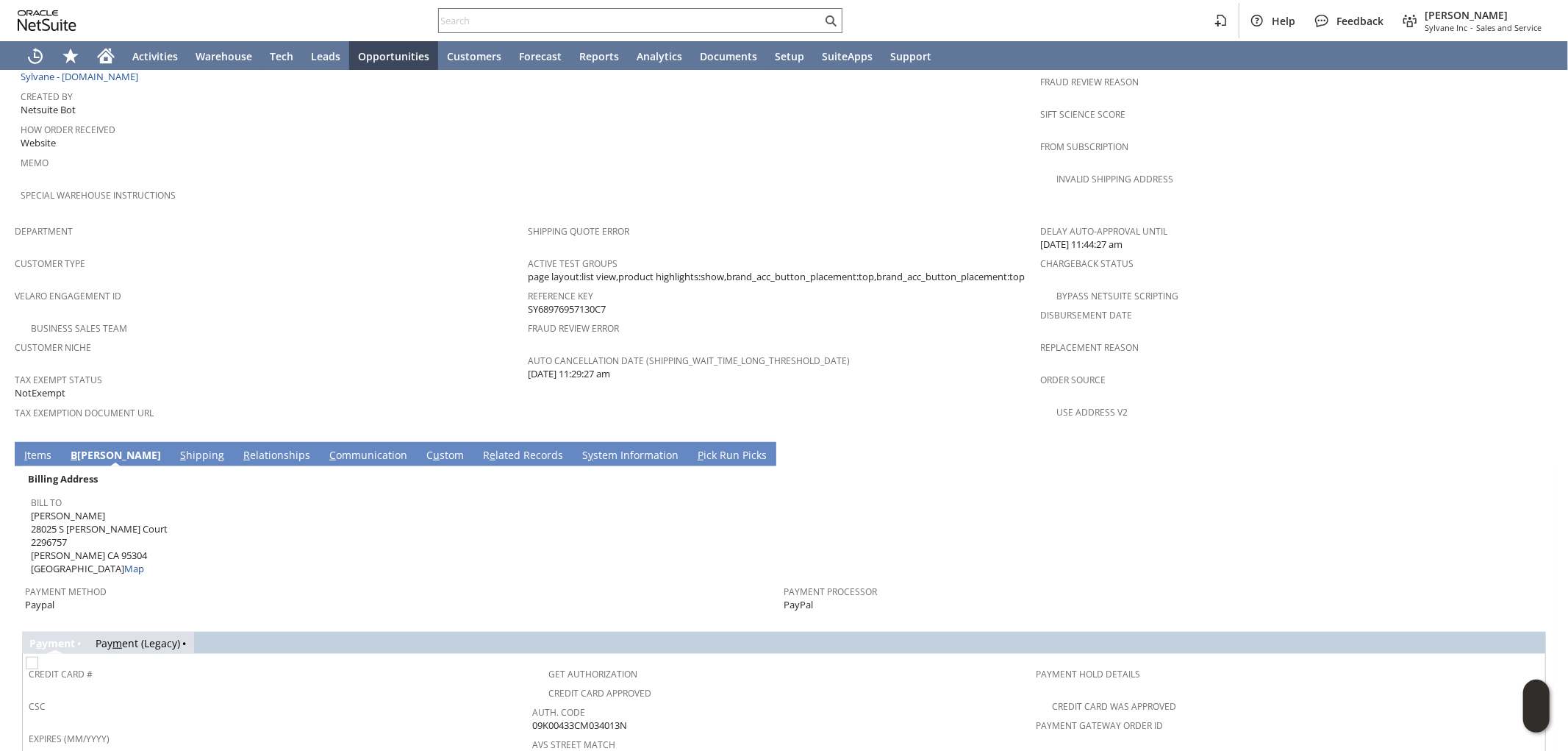
click at [176, 448] on link "S hipping" at bounding box center [201, 456] width 52 height 17
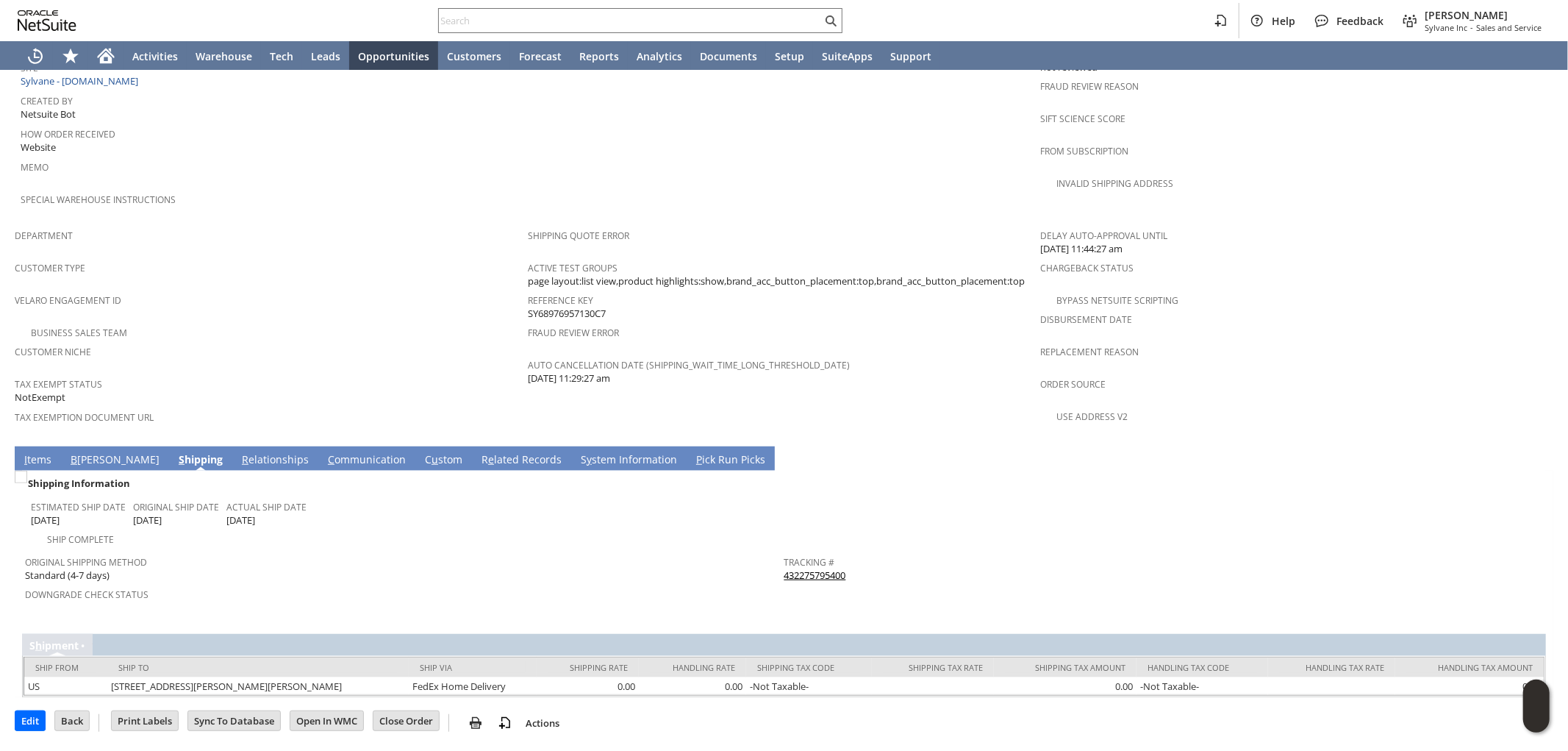
scroll to position [731, 0]
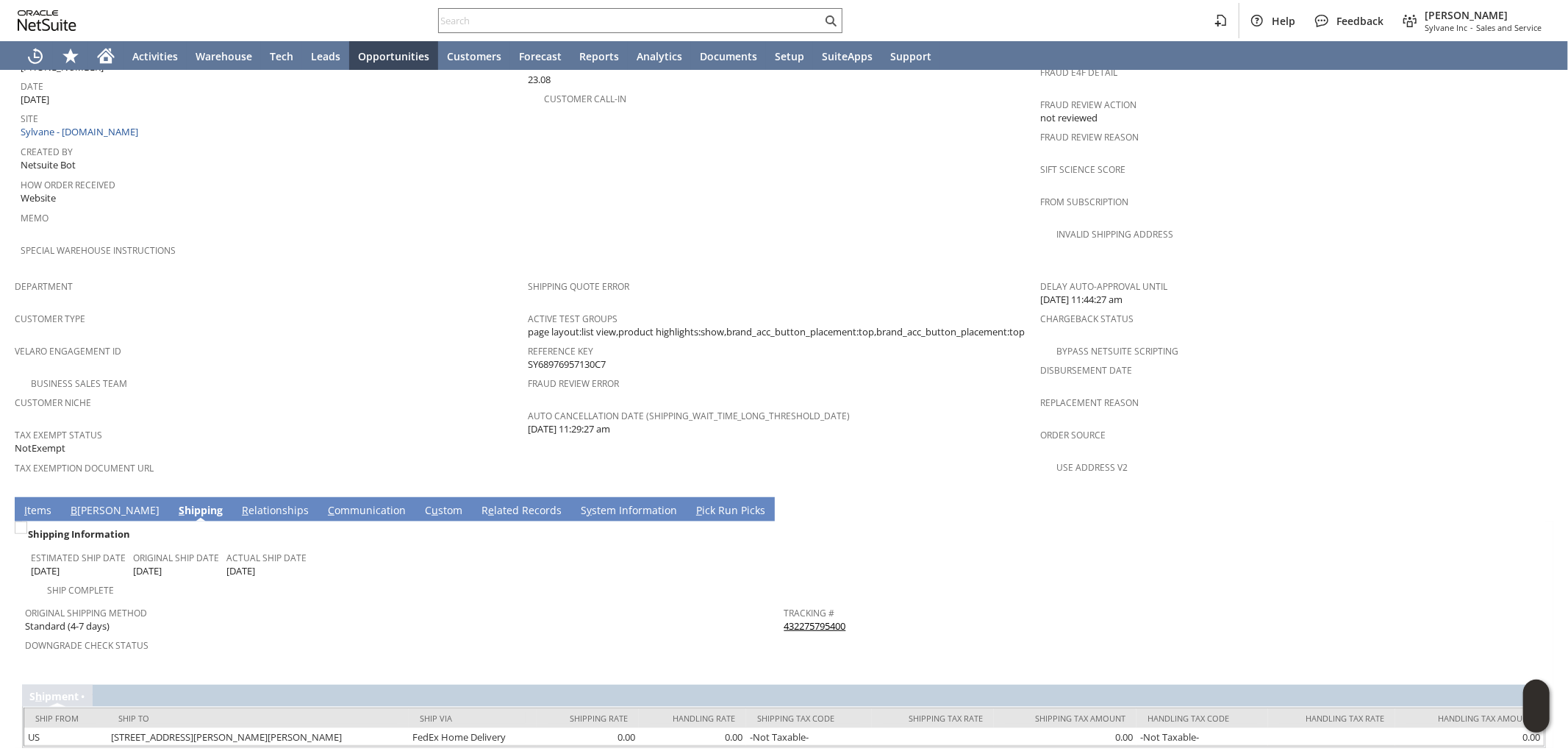
click at [35, 521] on td "Shipping Information Estimated Ship Date 8/25/2025 Original Ship Date 8/25/2025…" at bounding box center [784, 596] width 1524 height 149
click at [37, 503] on link "I tems" at bounding box center [37, 510] width 34 height 17
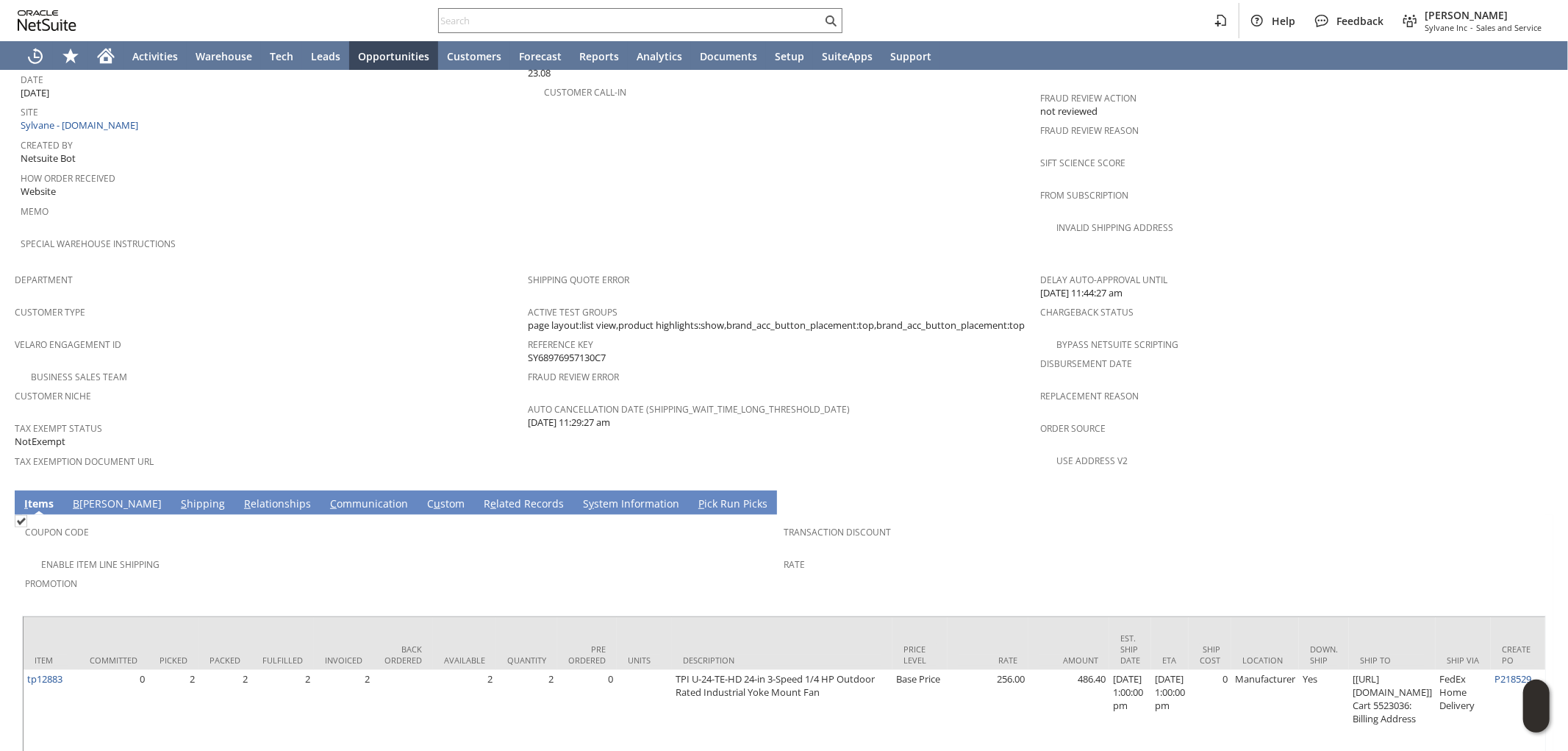
scroll to position [786, 0]
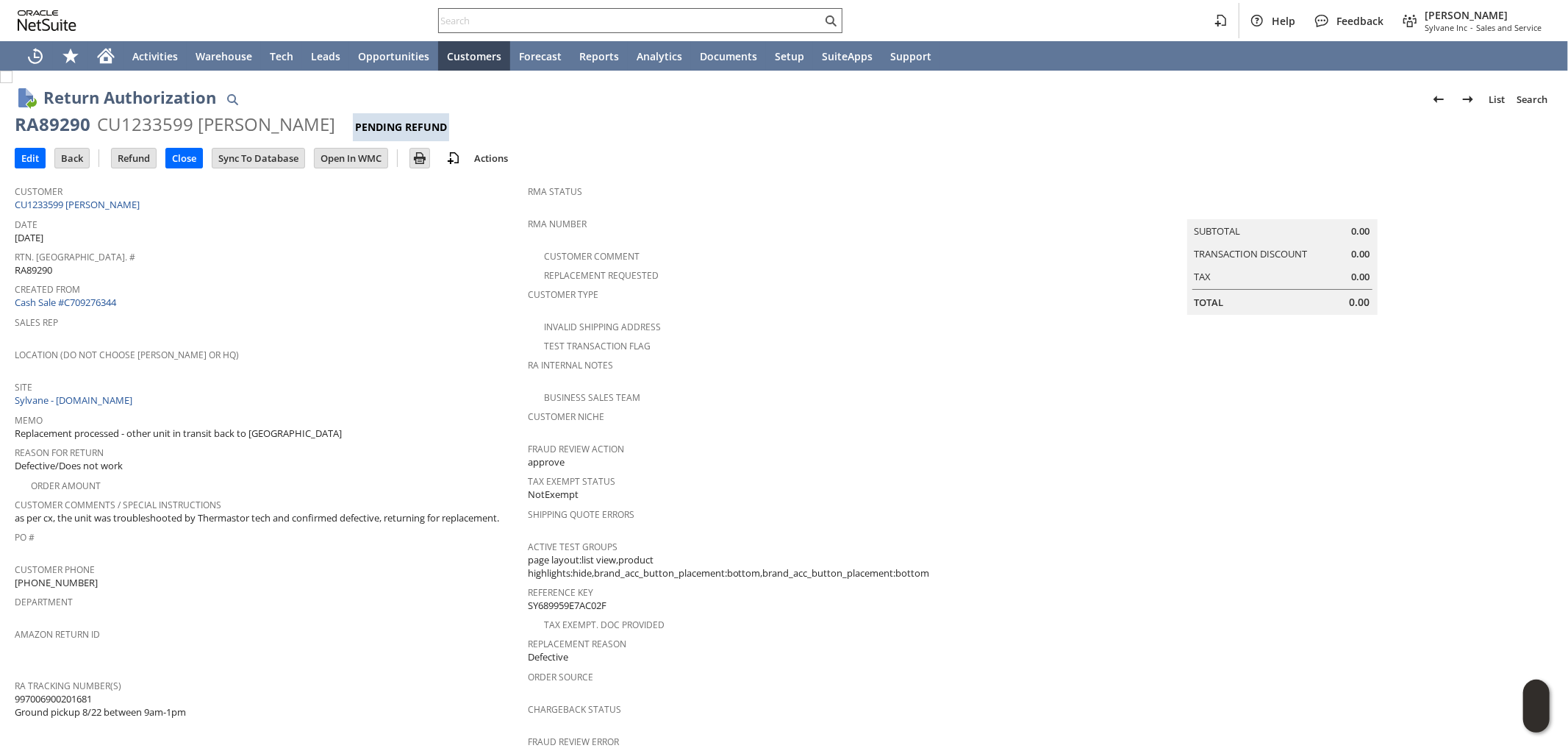
click at [520, 18] on input "text" at bounding box center [631, 21] width 383 height 18
paste input "[PERSON_NAME][EMAIL_ADDRESS][PERSON_NAME][DOMAIN_NAME]"
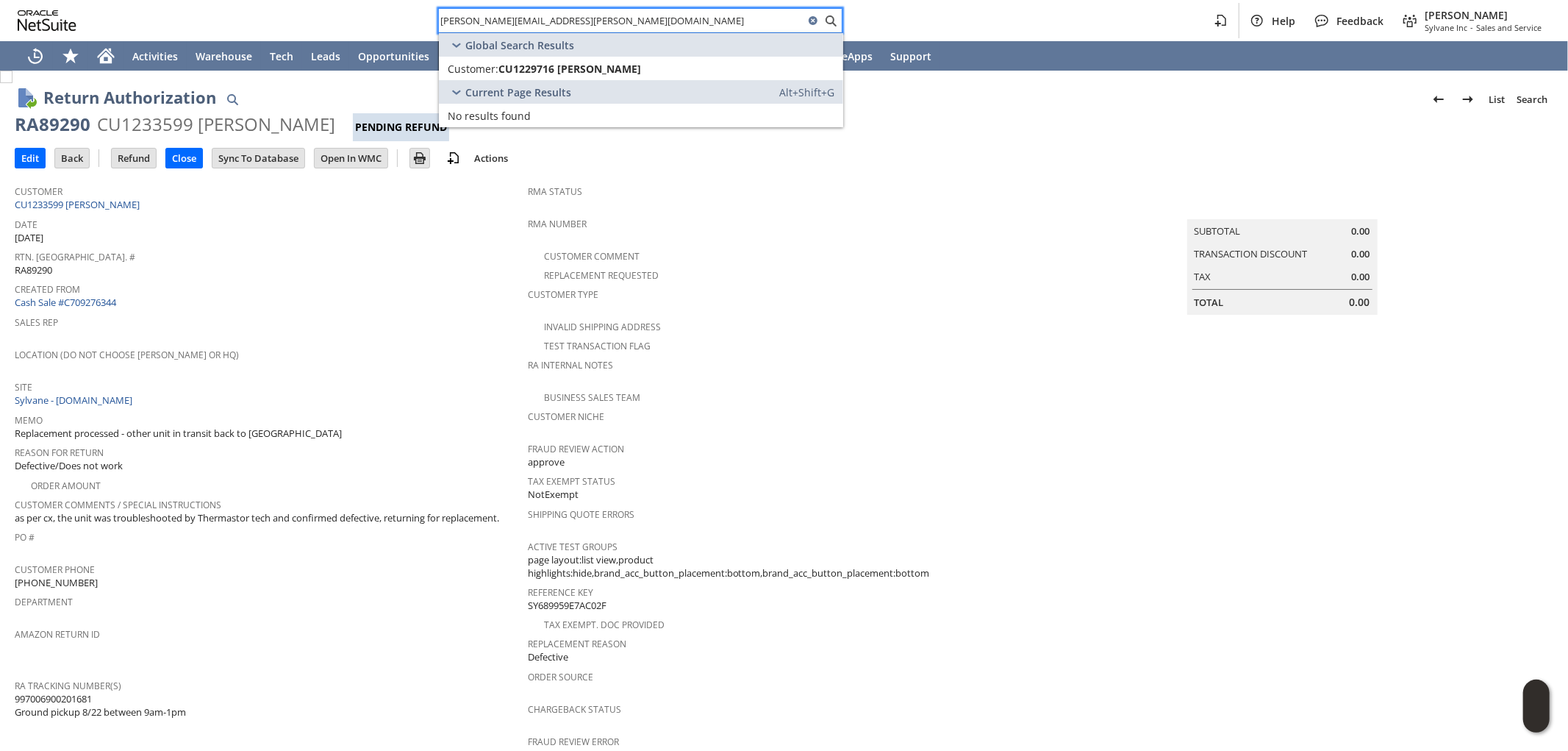
type input "[PERSON_NAME][EMAIL_ADDRESS][PERSON_NAME][DOMAIN_NAME]"
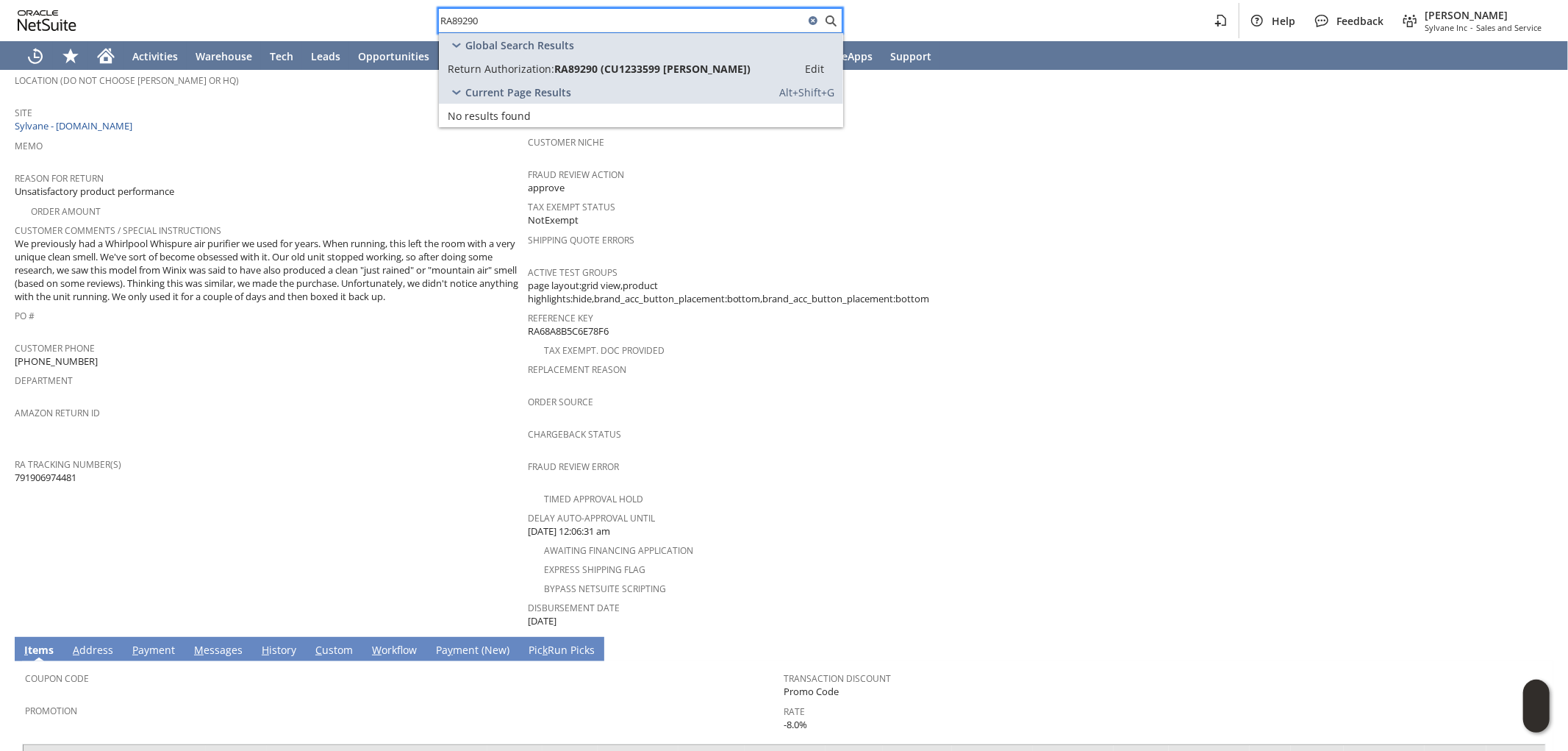
scroll to position [253, 0]
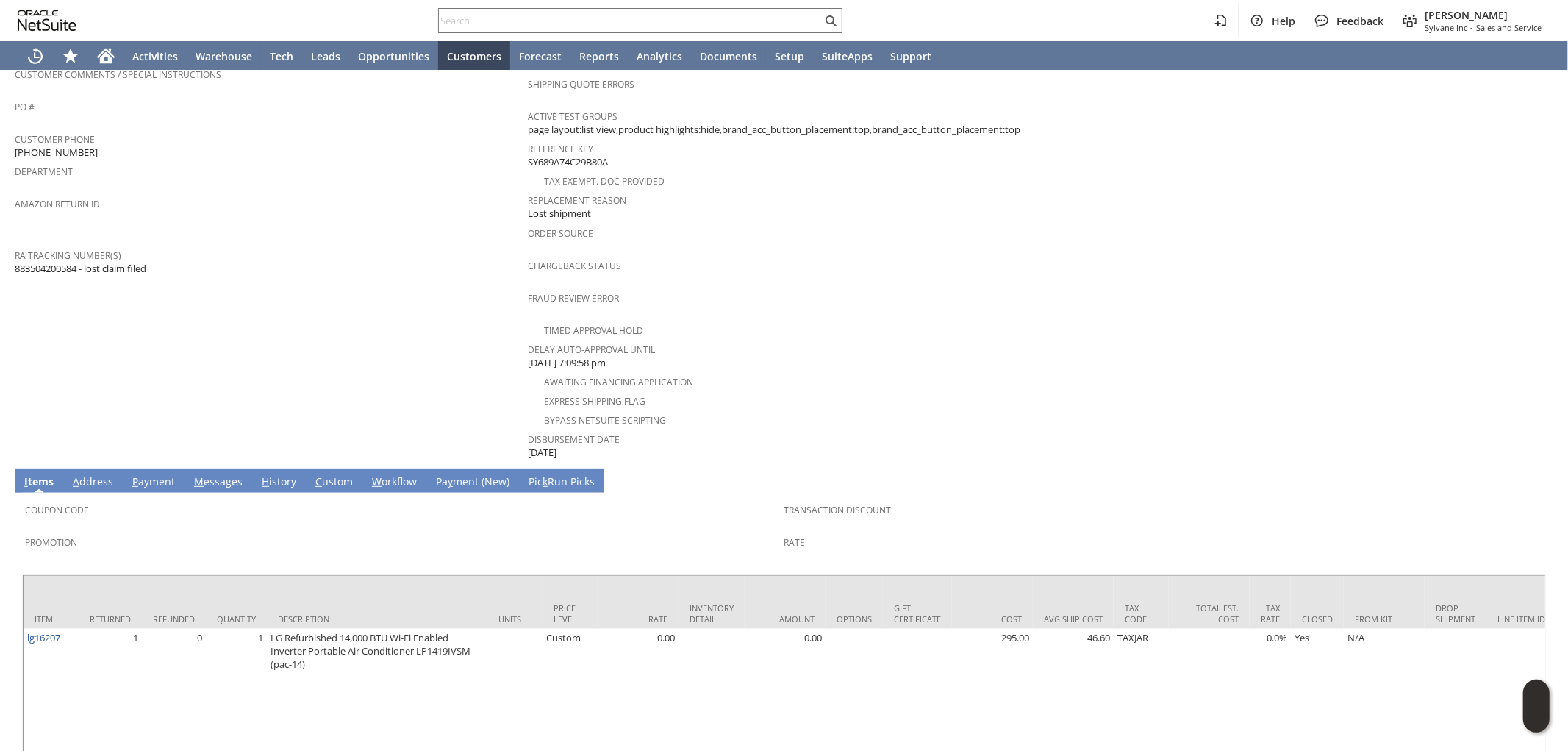
scroll to position [466, 0]
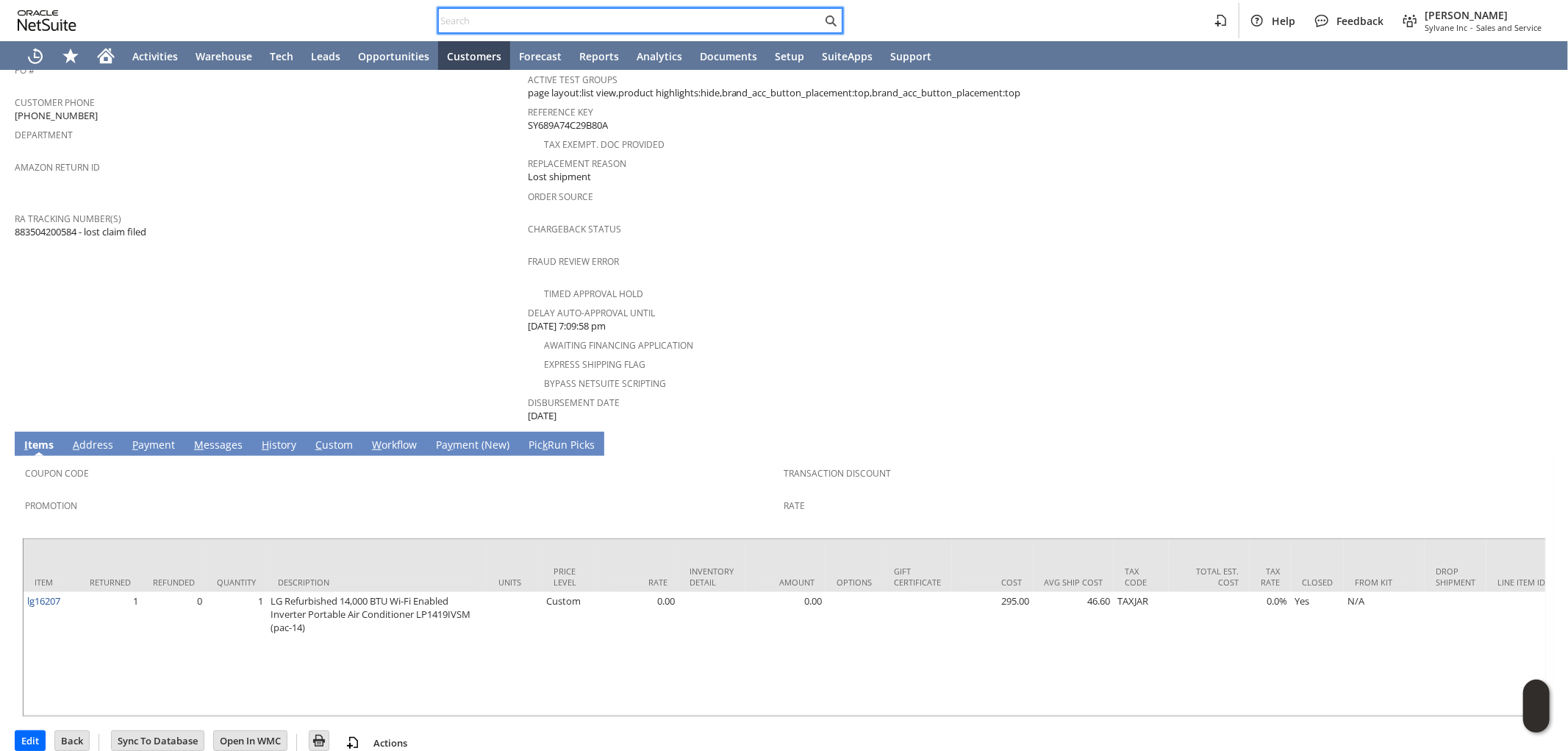
click at [701, 20] on input "text" at bounding box center [631, 21] width 383 height 18
paste input "RA88650"
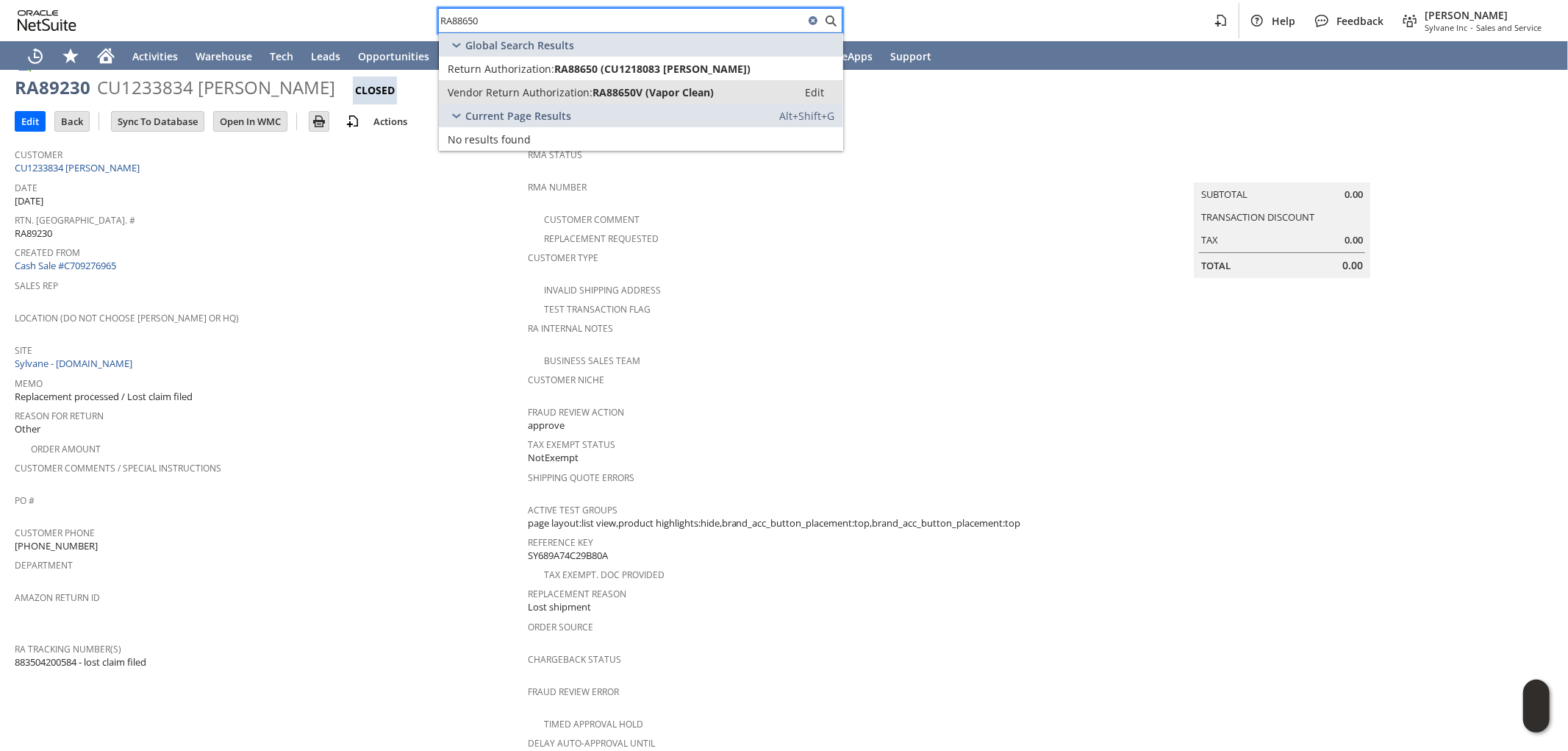
scroll to position [0, 0]
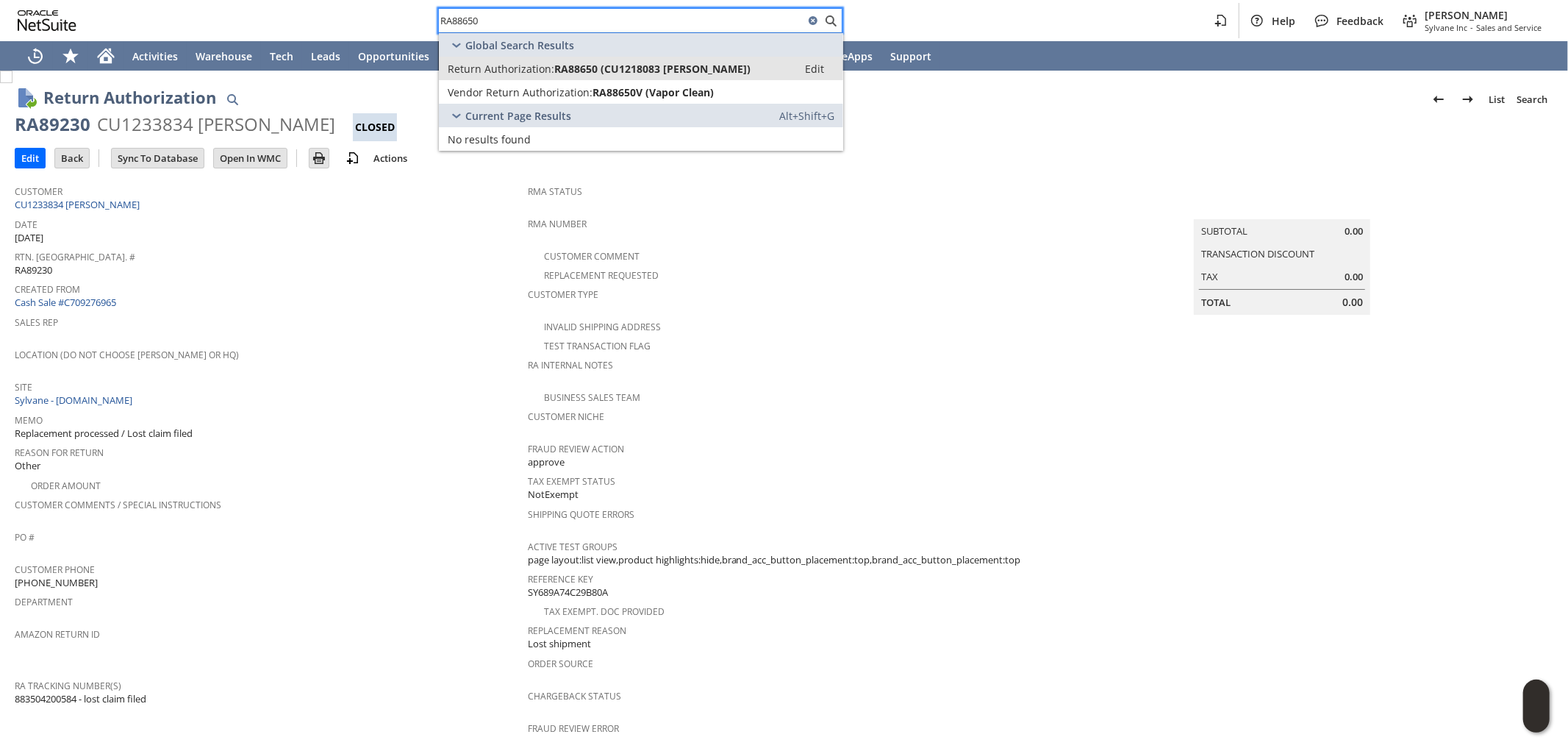
type input "RA88650"
click at [630, 68] on span "RA88650 (CU1218083 christine joblon)" at bounding box center [652, 68] width 196 height 14
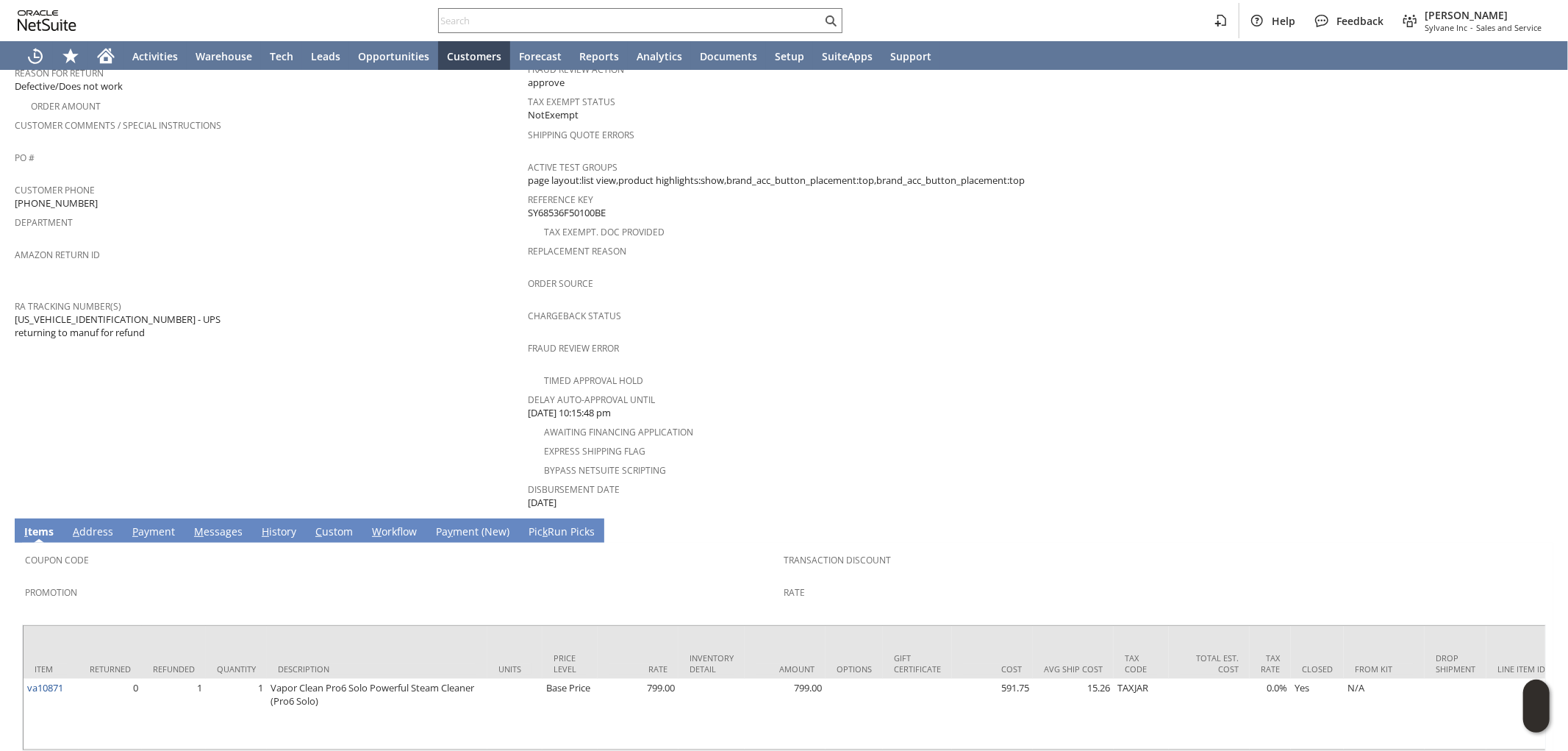
scroll to position [182, 0]
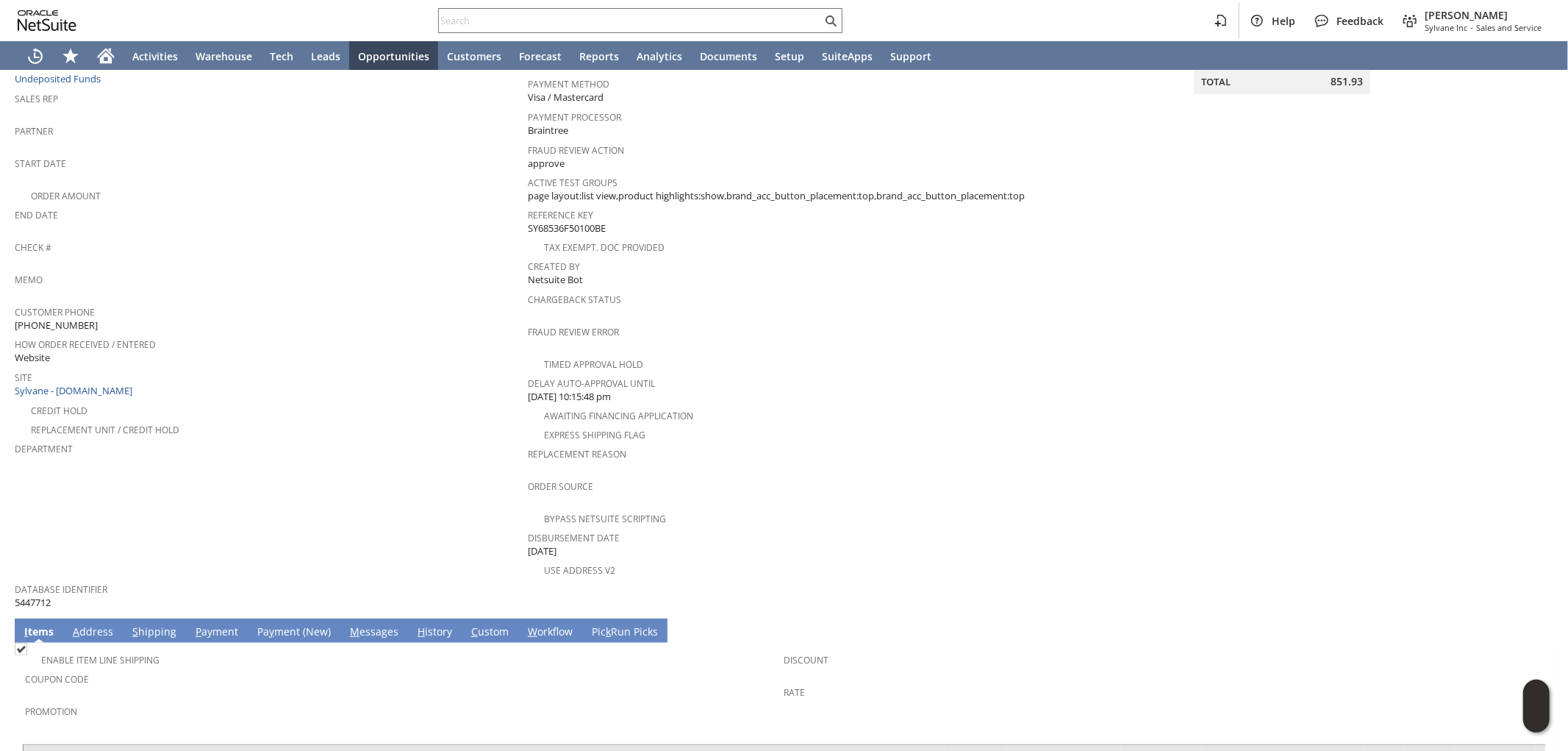
scroll to position [454, 0]
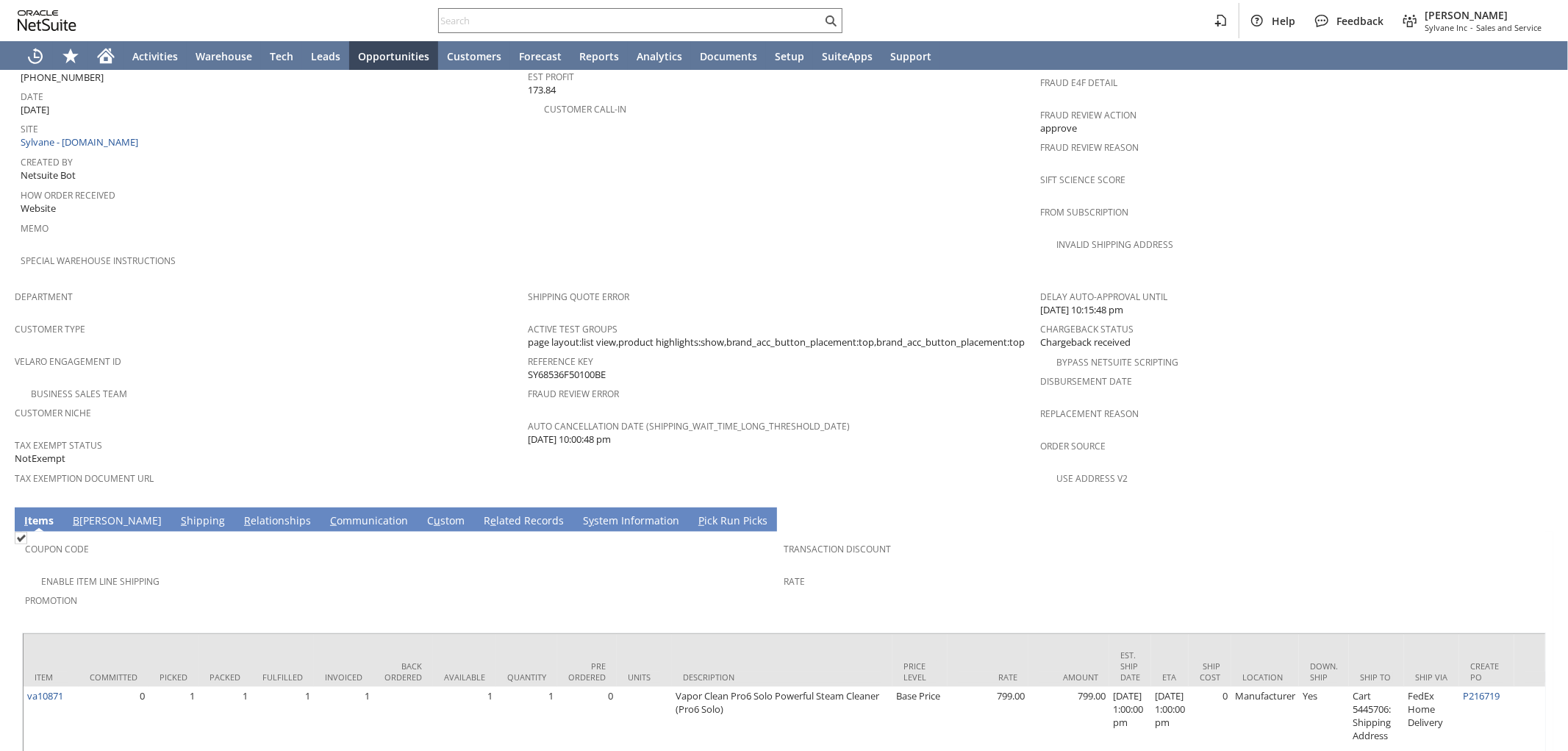
click at [87, 513] on link "B [PERSON_NAME]" at bounding box center [117, 521] width 96 height 17
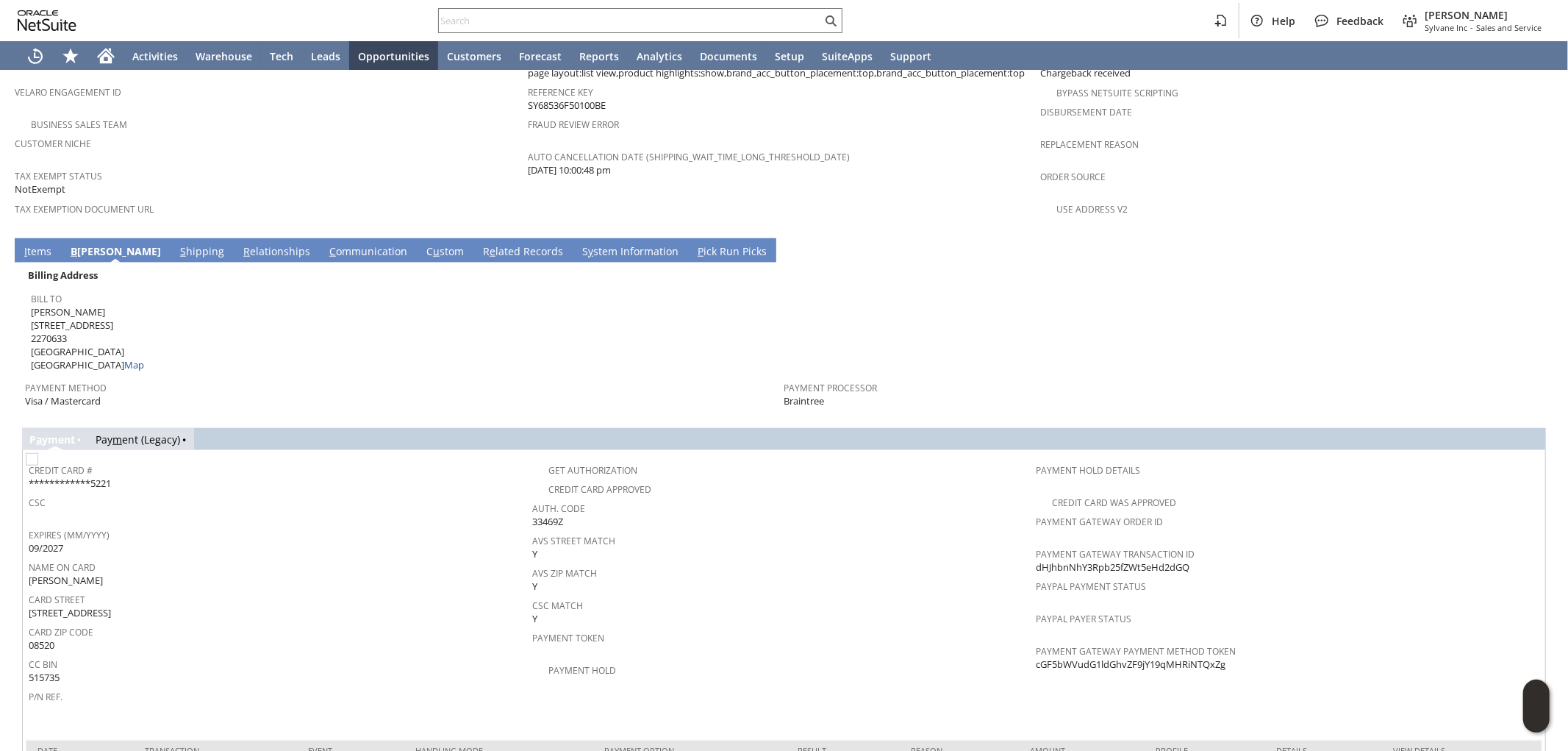
scroll to position [1020, 0]
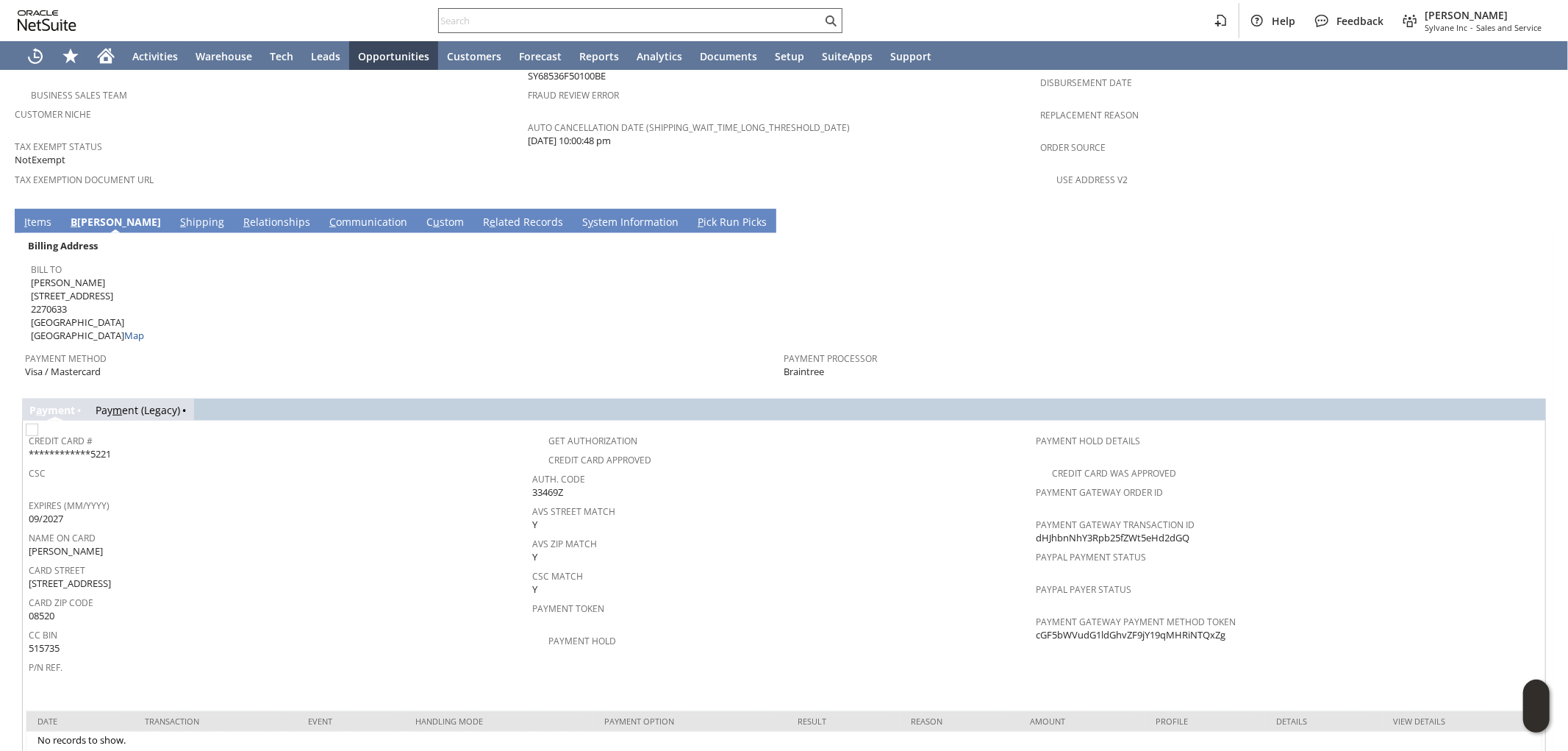
click at [753, 16] on input "text" at bounding box center [631, 21] width 383 height 18
paste input "[EMAIL_ADDRESS][DOMAIN_NAME]"
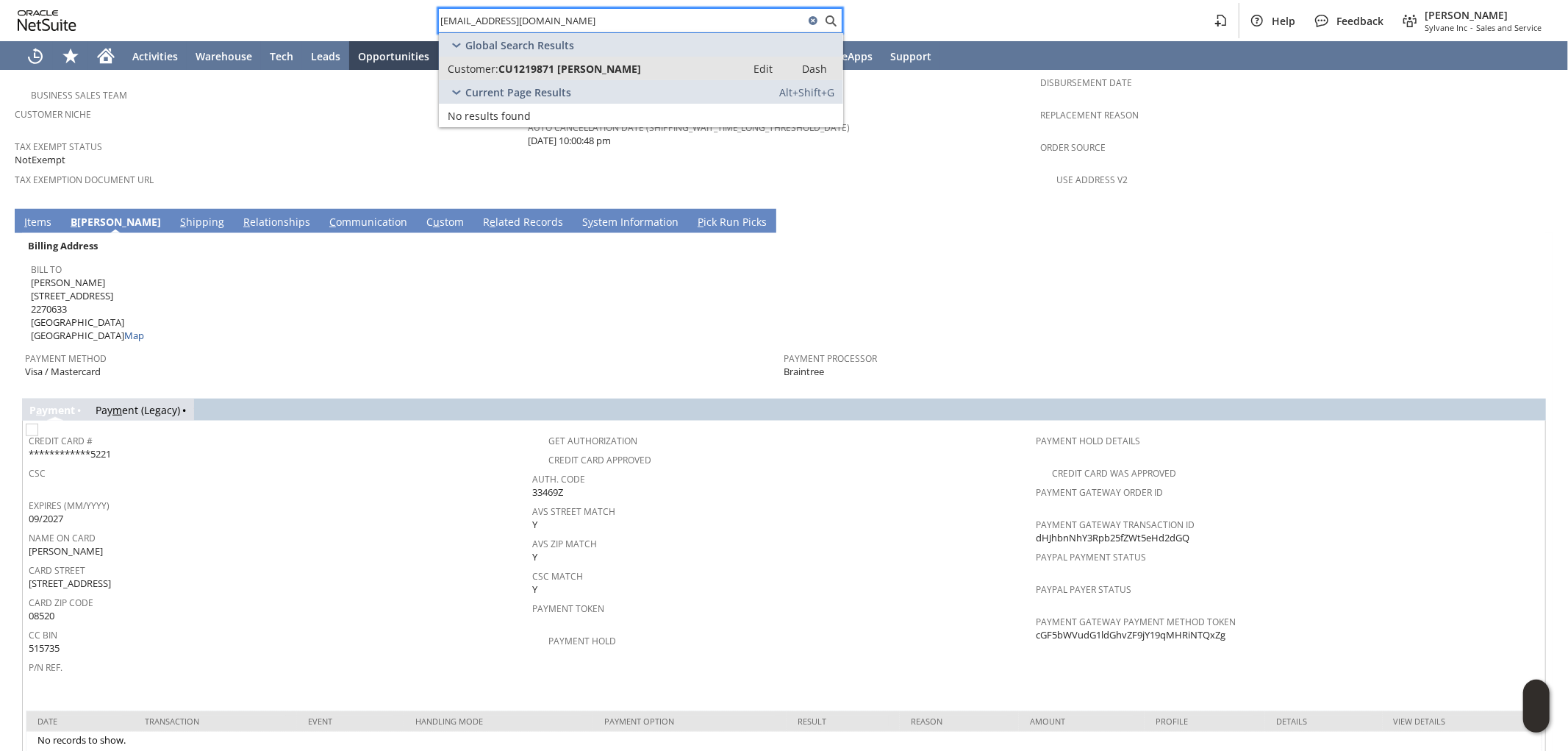
type input "[EMAIL_ADDRESS][DOMAIN_NAME]"
click at [666, 64] on div "Customer: CU1219871 [PERSON_NAME]" at bounding box center [592, 68] width 289 height 14
